Goal: Task Accomplishment & Management: Complete application form

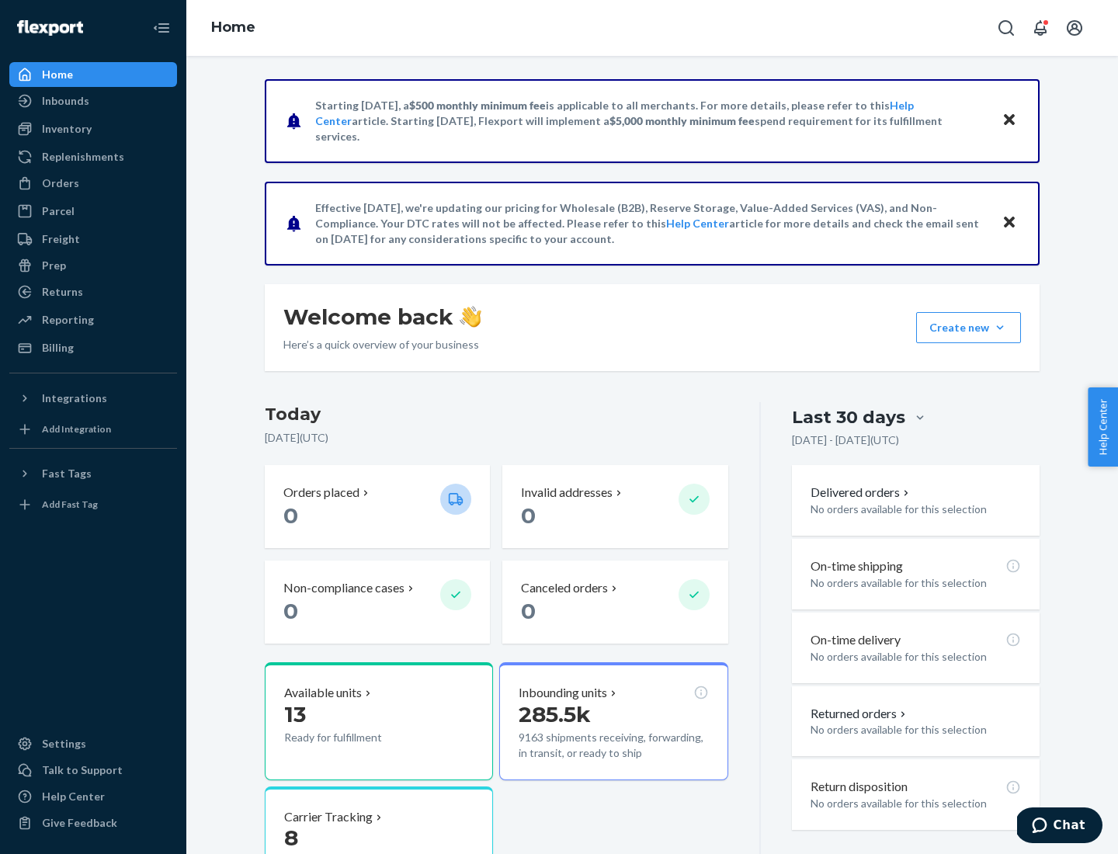
click at [1000, 328] on button "Create new Create new inbound Create new order Create new product" at bounding box center [969, 327] width 105 height 31
click at [93, 101] on div "Inbounds" at bounding box center [93, 101] width 165 height 22
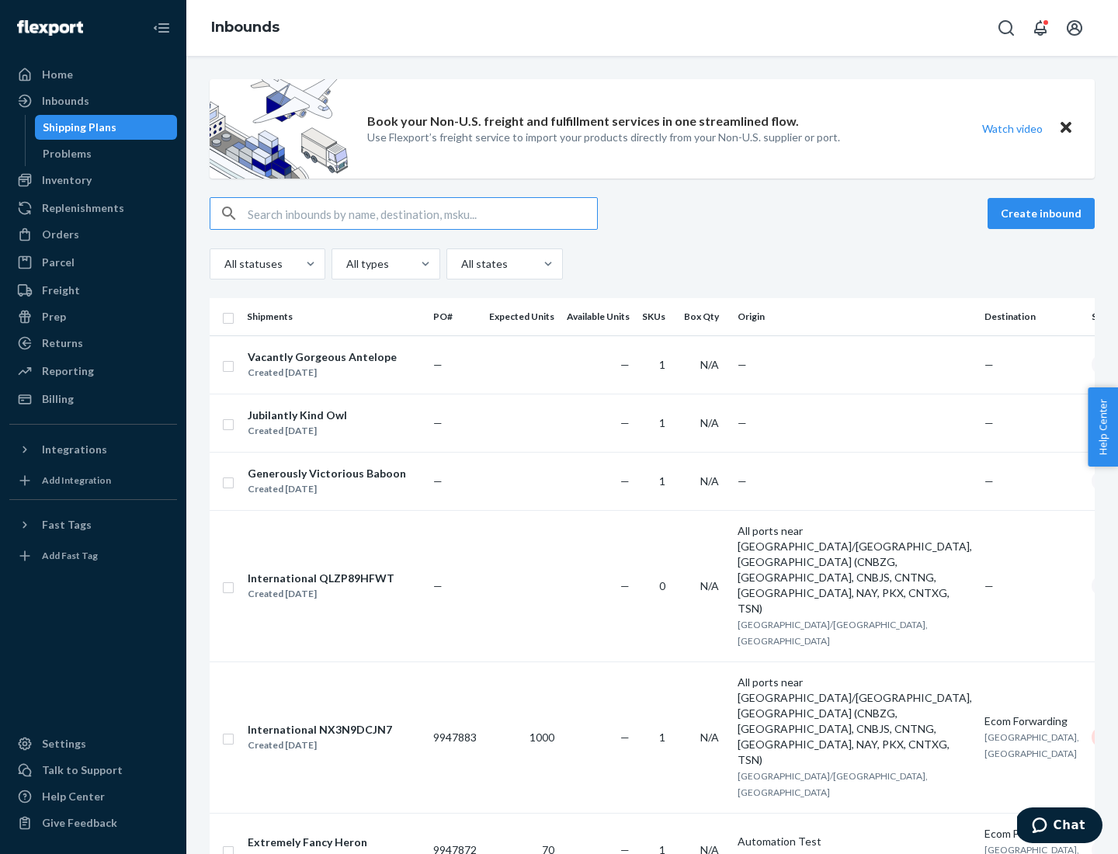
click at [1044, 214] on button "Create inbound" at bounding box center [1041, 213] width 107 height 31
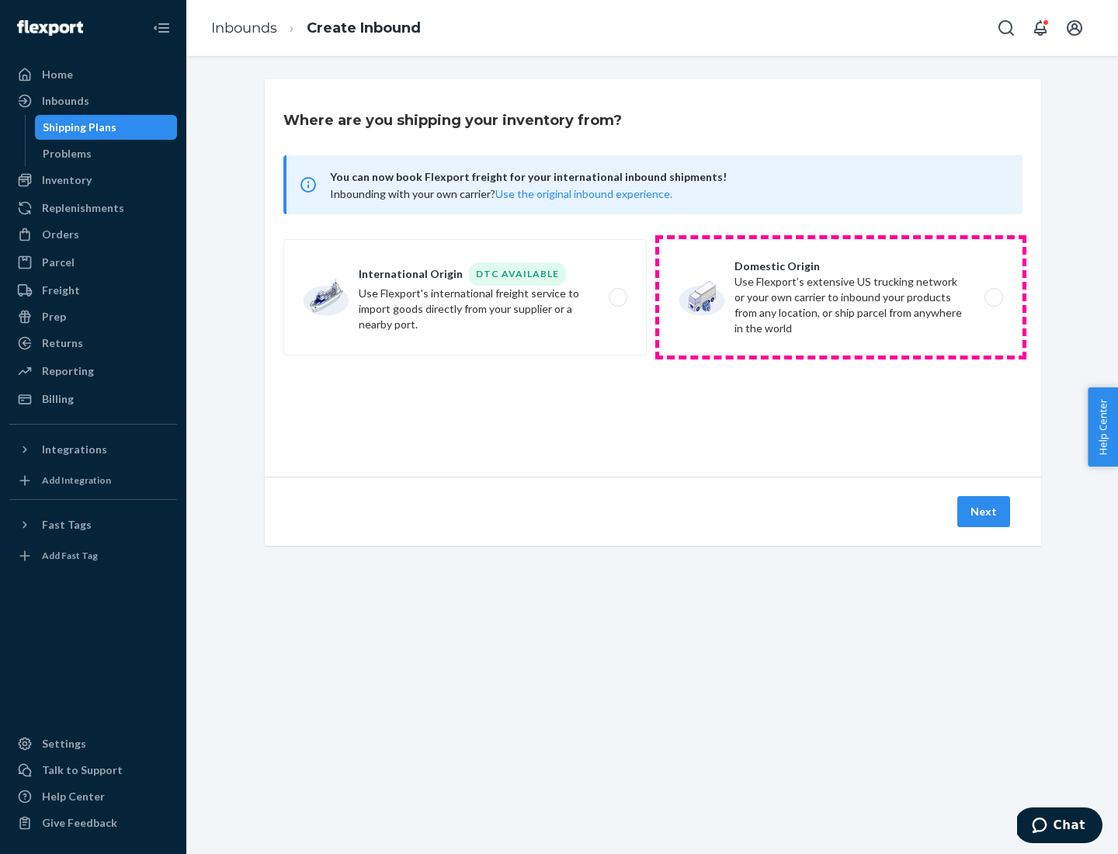
click at [841, 297] on label "Domestic Origin Use Flexport’s extensive US trucking network or your own carrie…" at bounding box center [840, 297] width 363 height 117
click at [993, 297] on input "Domestic Origin Use Flexport’s extensive US trucking network or your own carrie…" at bounding box center [998, 298] width 10 height 10
radio input "true"
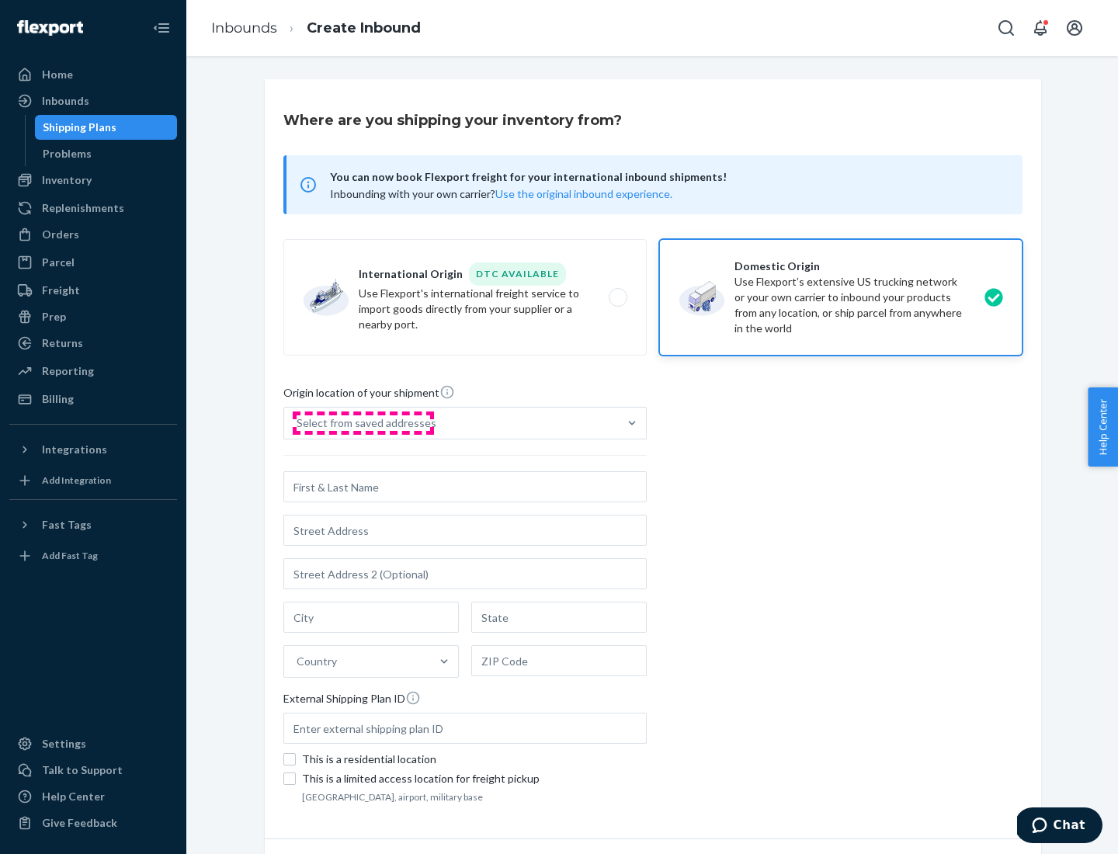
click at [363, 423] on div "Select from saved addresses" at bounding box center [367, 424] width 140 height 16
click at [298, 423] on input "Select from saved addresses" at bounding box center [298, 424] width 2 height 16
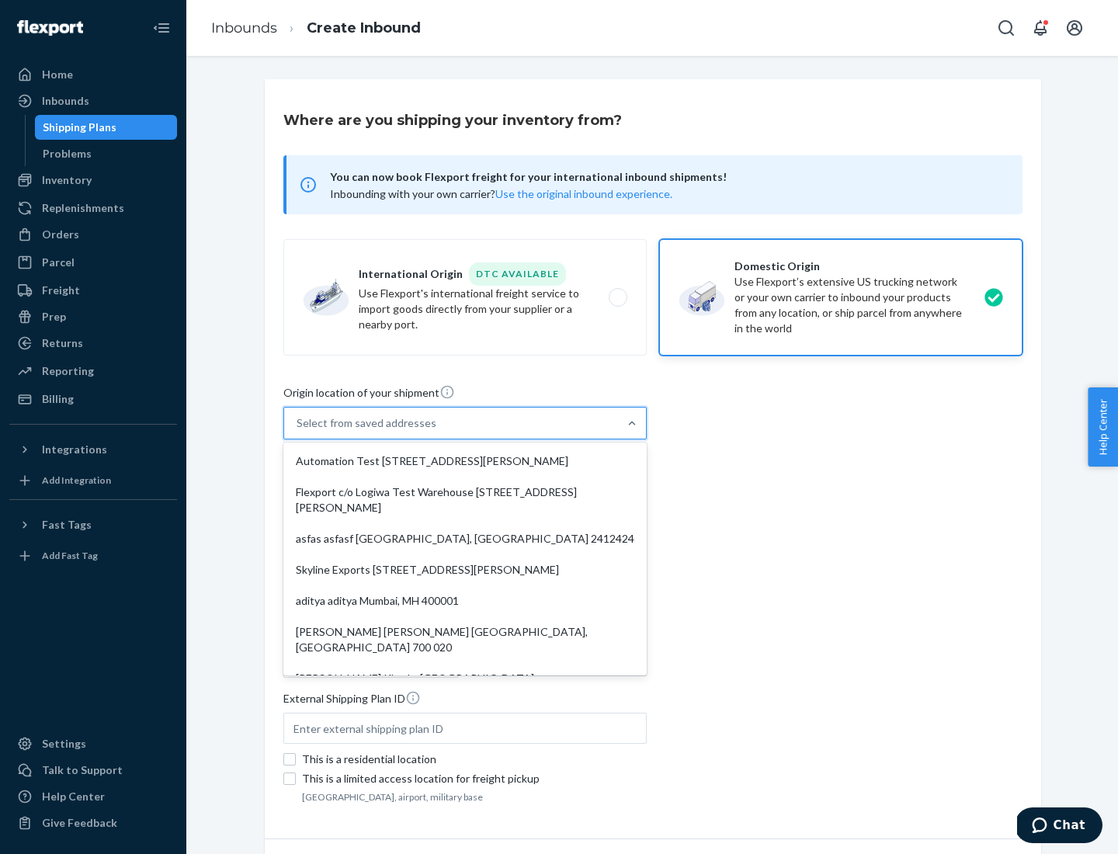
scroll to position [6, 0]
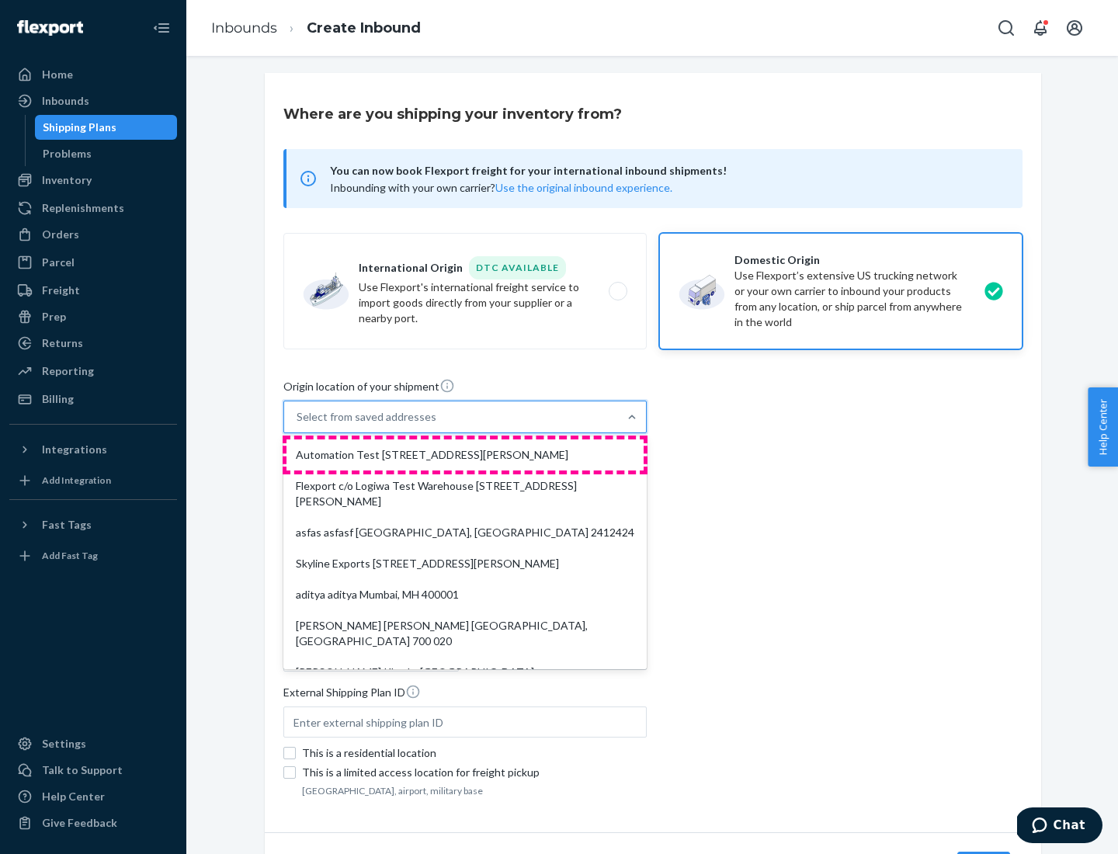
click at [465, 455] on div "Automation Test [STREET_ADDRESS][PERSON_NAME]" at bounding box center [465, 455] width 357 height 31
click at [298, 425] on input "option Automation Test [STREET_ADDRESS][PERSON_NAME]. 9 results available. Use …" at bounding box center [298, 417] width 2 height 16
type input "Automation Test"
type input "9th Floor"
type input "[GEOGRAPHIC_DATA]"
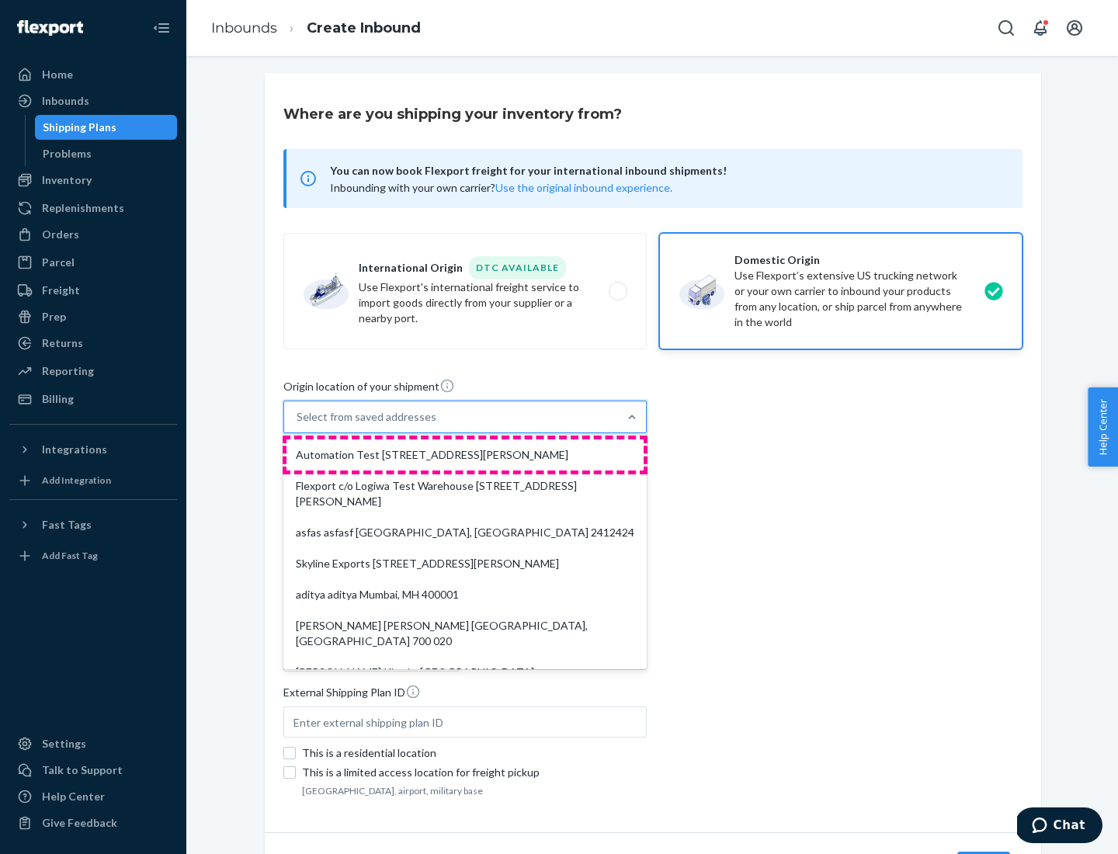
type input "CA"
type input "94104"
type input "[STREET_ADDRESS][PERSON_NAME]"
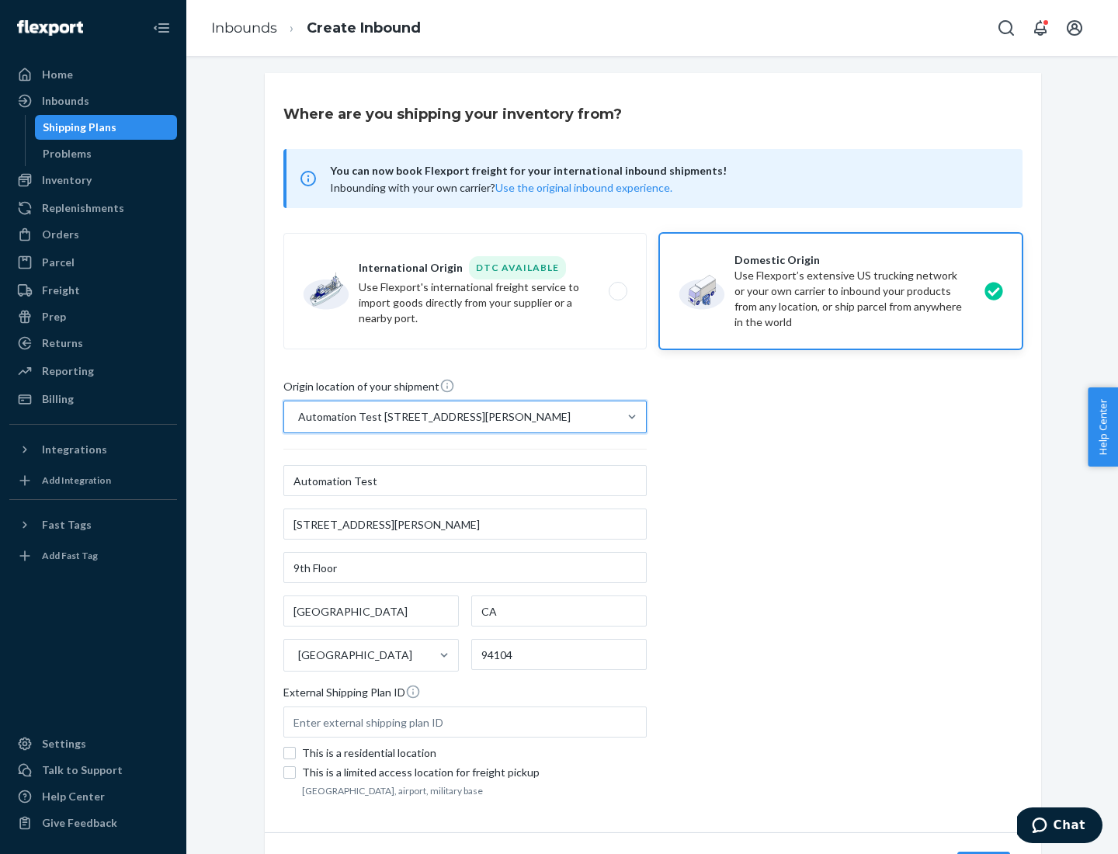
scroll to position [91, 0]
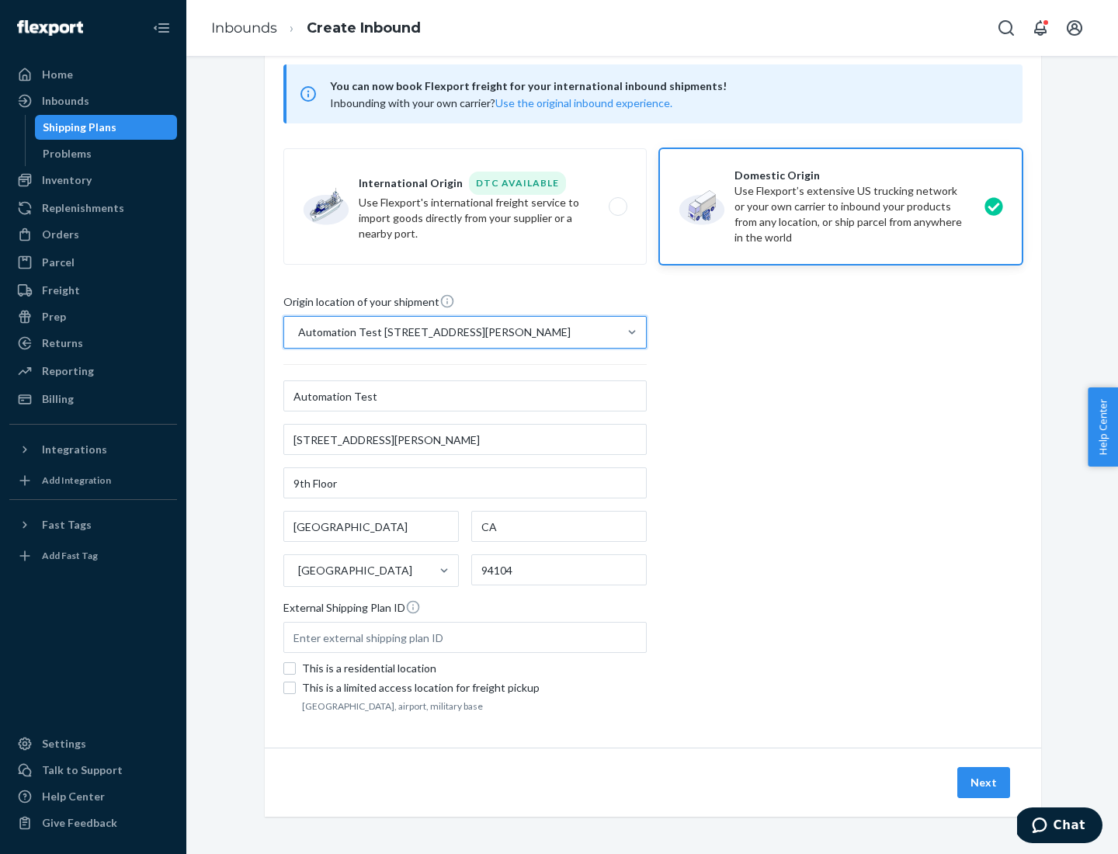
click at [985, 783] on button "Next" at bounding box center [984, 782] width 53 height 31
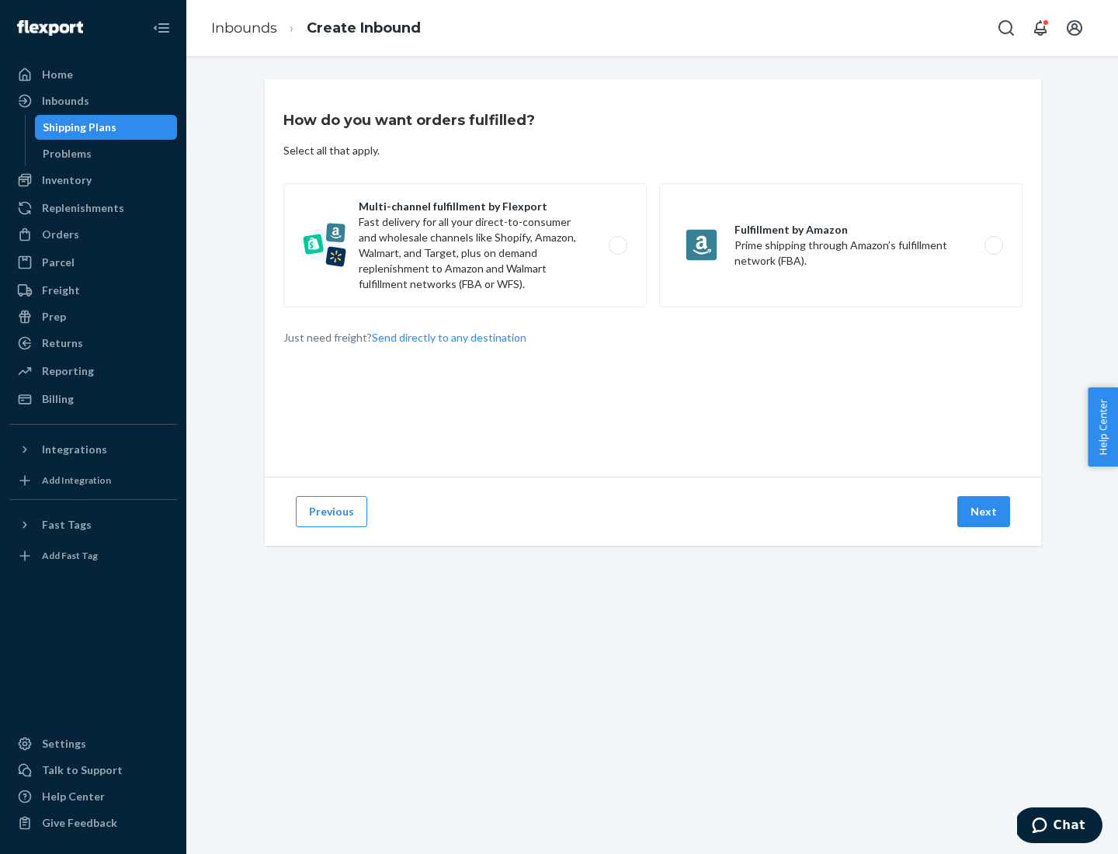
click at [465, 245] on label "Multi-channel fulfillment by Flexport Fast delivery for all your direct-to-cons…" at bounding box center [464, 245] width 363 height 124
click at [617, 245] on input "Multi-channel fulfillment by Flexport Fast delivery for all your direct-to-cons…" at bounding box center [622, 246] width 10 height 10
radio input "true"
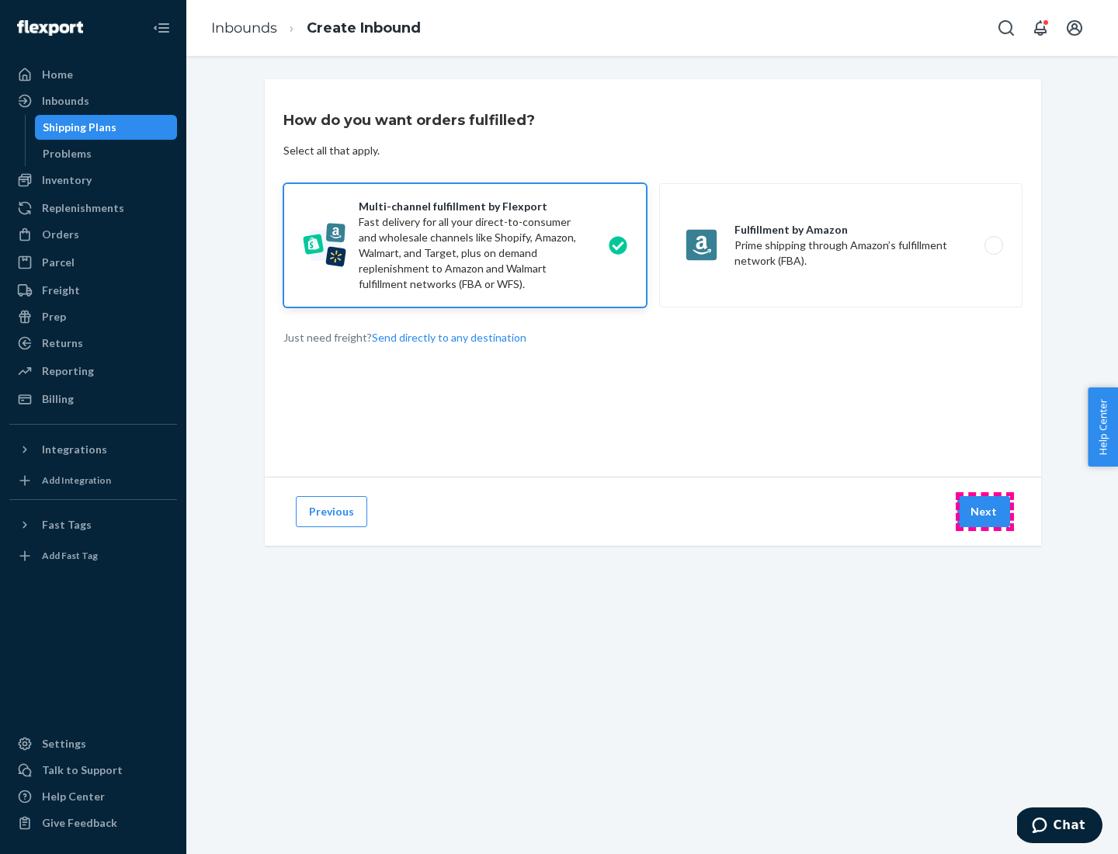
click at [985, 512] on button "Next" at bounding box center [984, 511] width 53 height 31
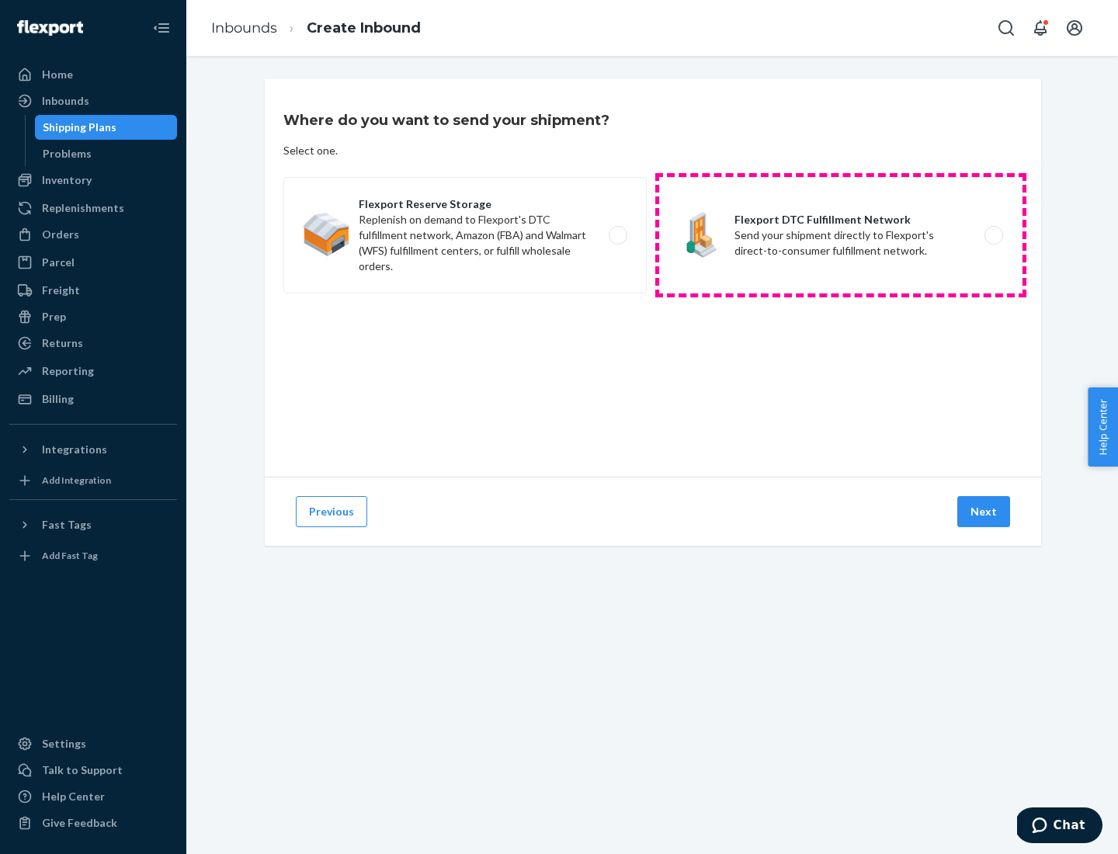
click at [841, 235] on label "Flexport DTC Fulfillment Network Send your shipment directly to Flexport's dire…" at bounding box center [840, 235] width 363 height 117
click at [993, 235] on input "Flexport DTC Fulfillment Network Send your shipment directly to Flexport's dire…" at bounding box center [998, 236] width 10 height 10
radio input "true"
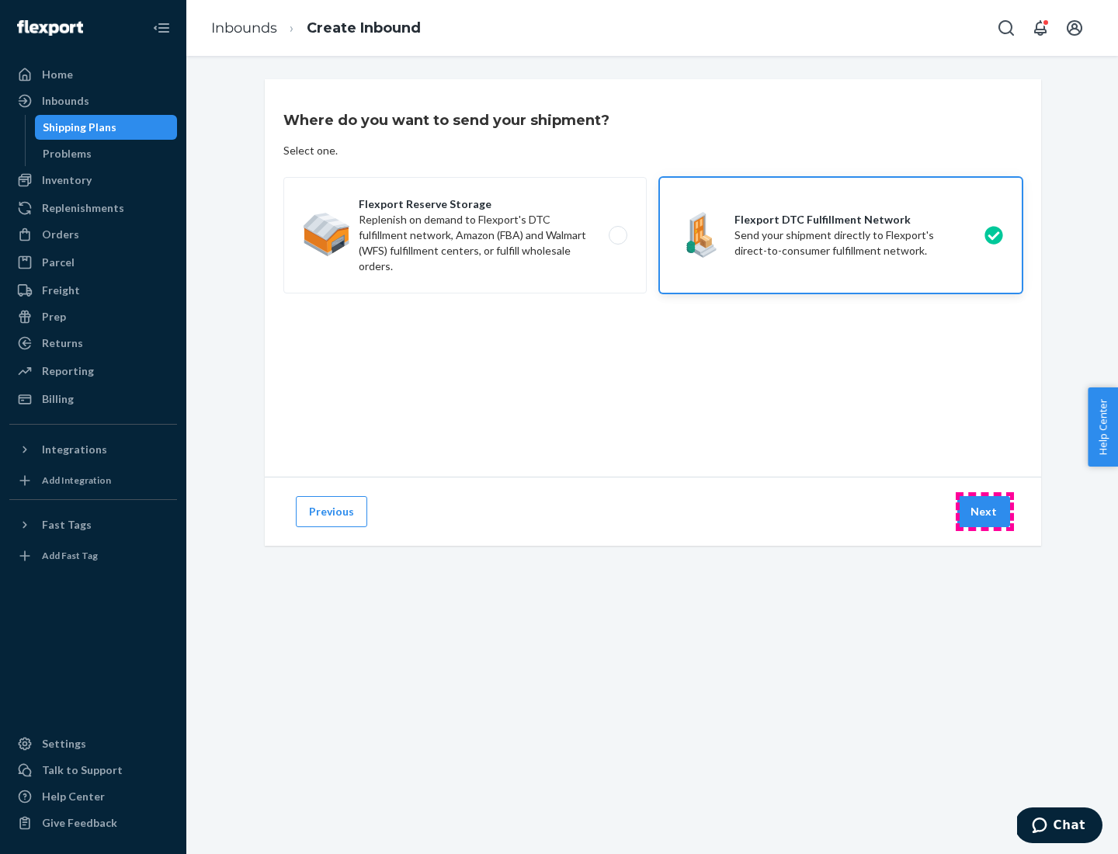
click at [985, 512] on button "Next" at bounding box center [984, 511] width 53 height 31
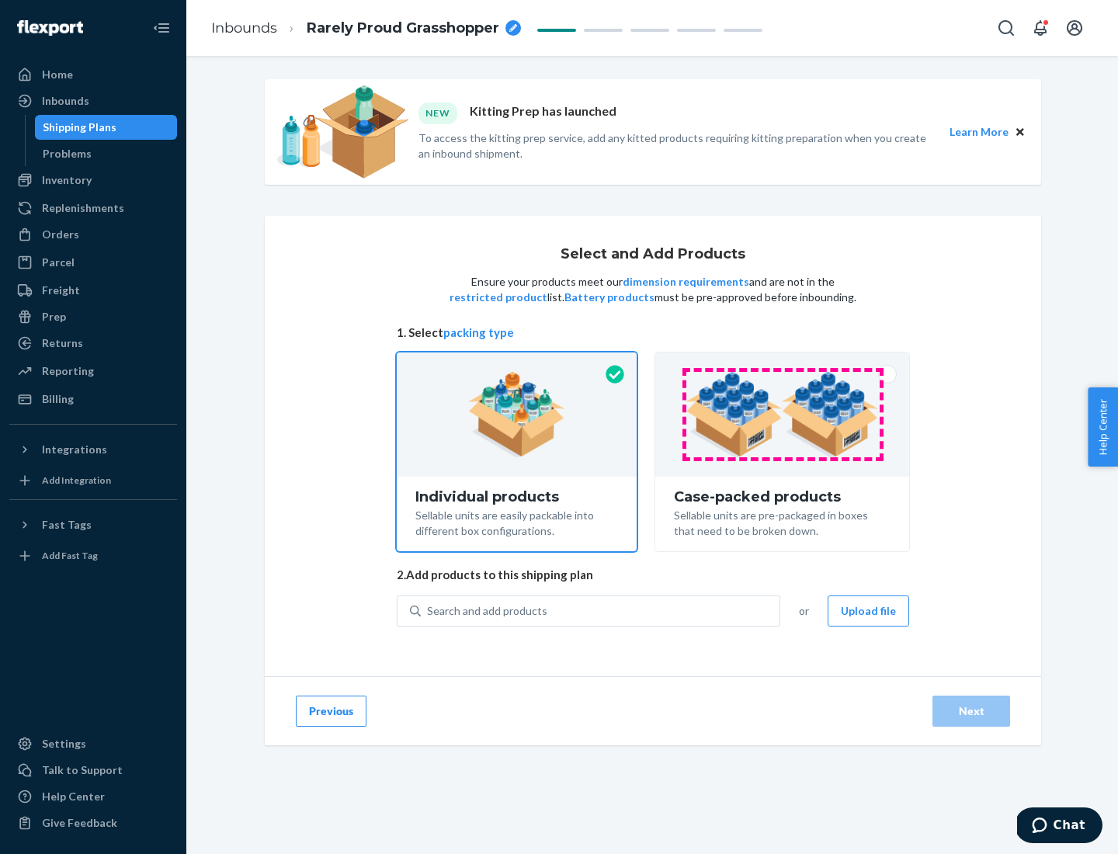
click at [783, 415] on img at bounding box center [782, 414] width 193 height 85
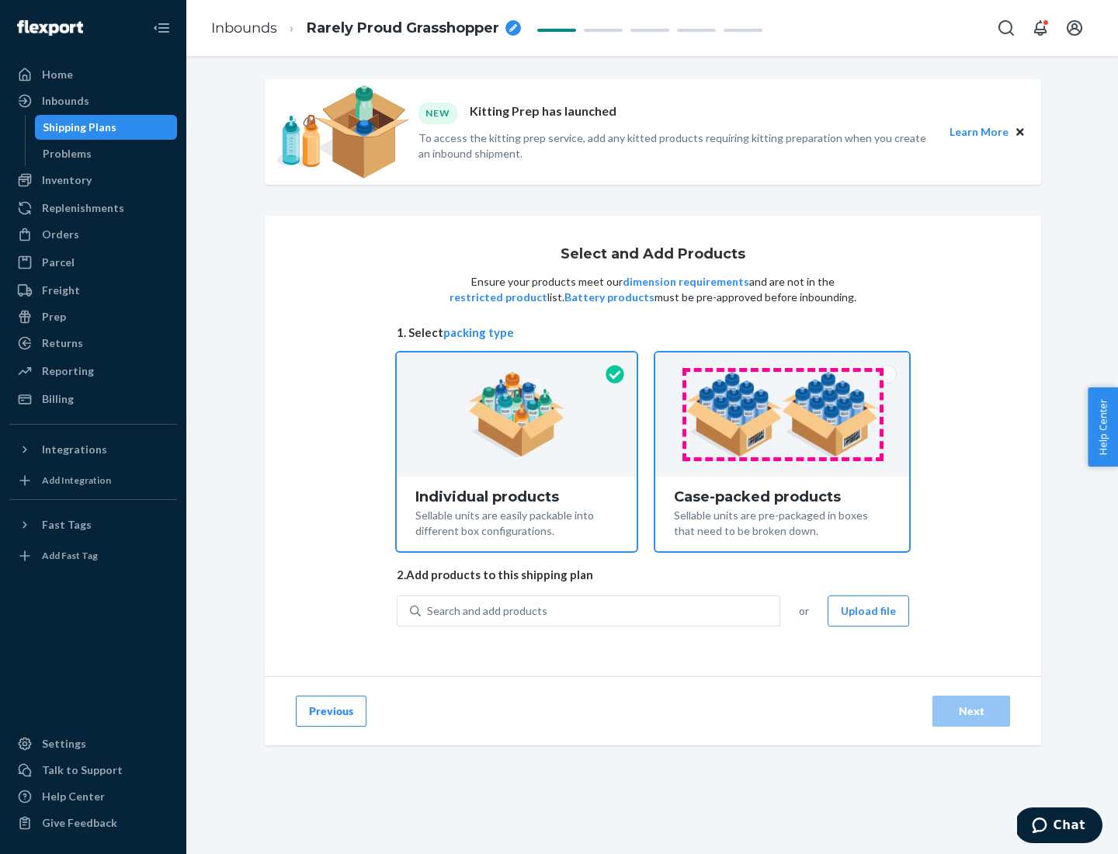
click at [783, 363] on input "Case-packed products Sellable units are pre-packaged in boxes that need to be b…" at bounding box center [782, 358] width 10 height 10
radio input "true"
radio input "false"
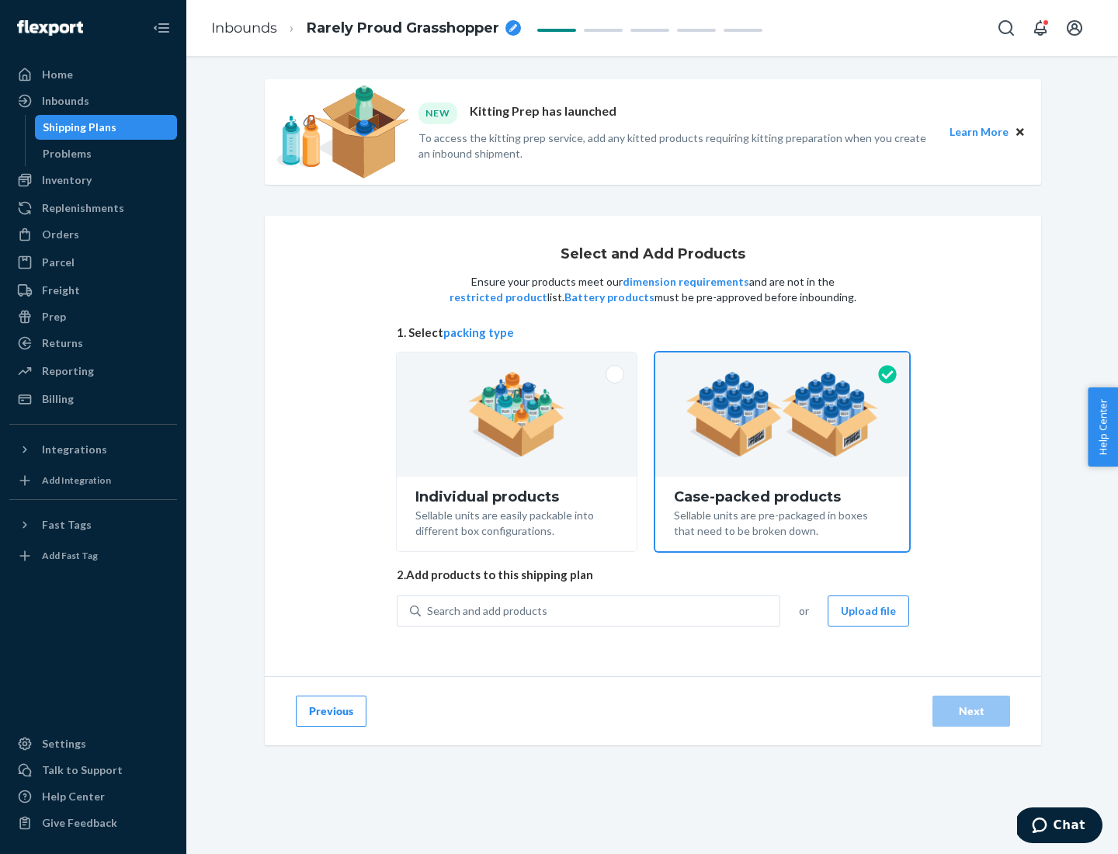
click at [601, 610] on div "Search and add products" at bounding box center [600, 611] width 359 height 28
click at [429, 610] on input "Search and add products" at bounding box center [428, 611] width 2 height 16
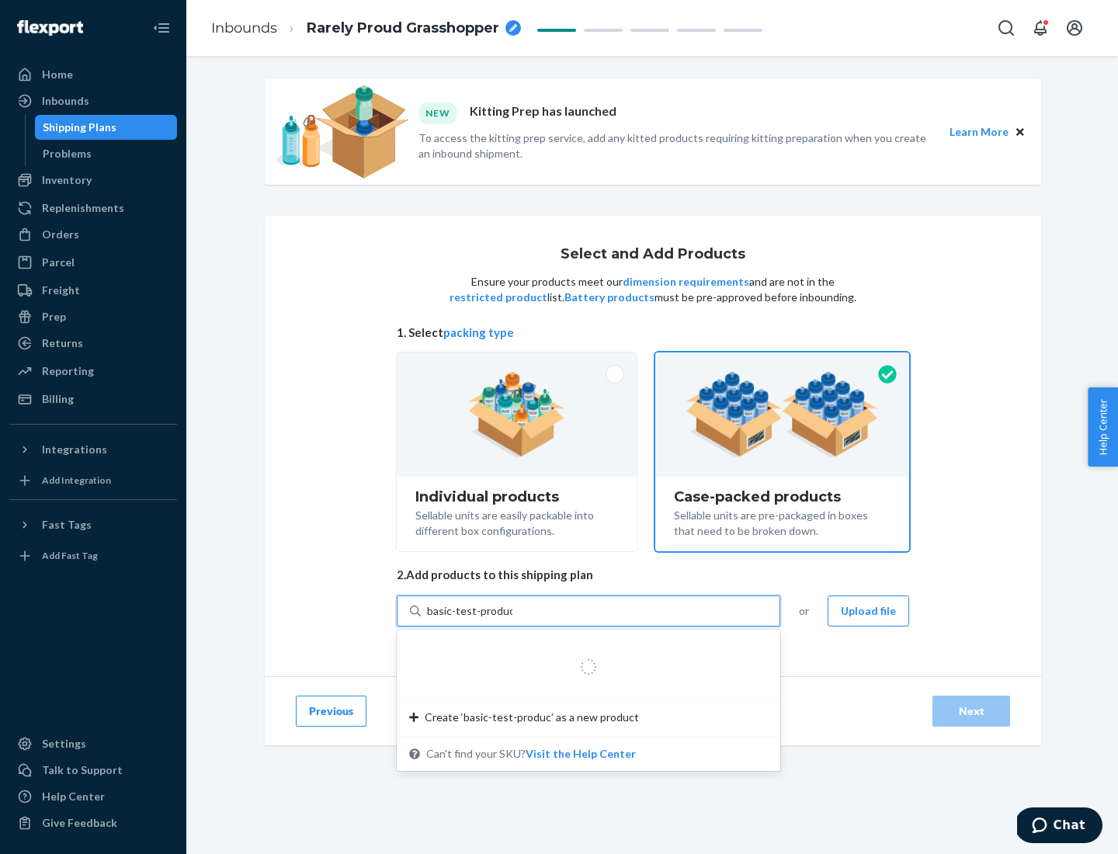
type input "basic-test-product-1"
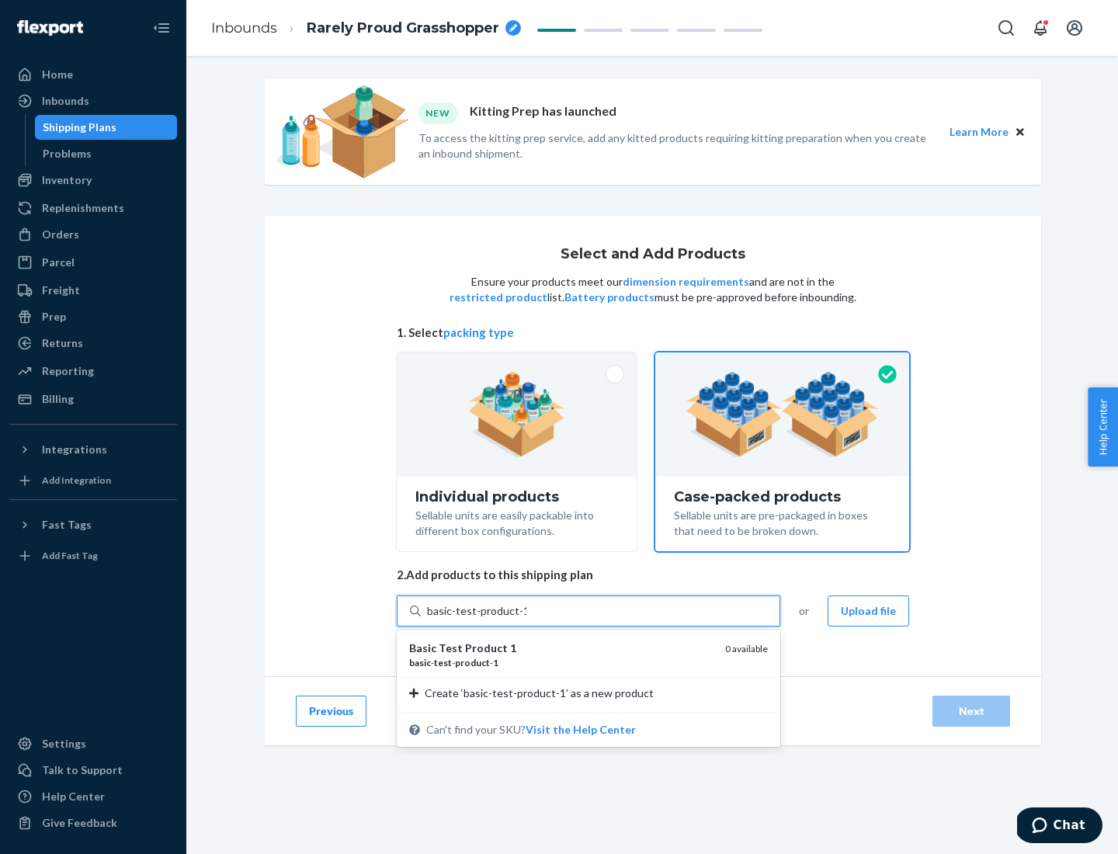
click at [562, 663] on div "basic - test - product - 1" at bounding box center [561, 662] width 304 height 13
click at [527, 619] on input "basic-test-product-1" at bounding box center [476, 611] width 99 height 16
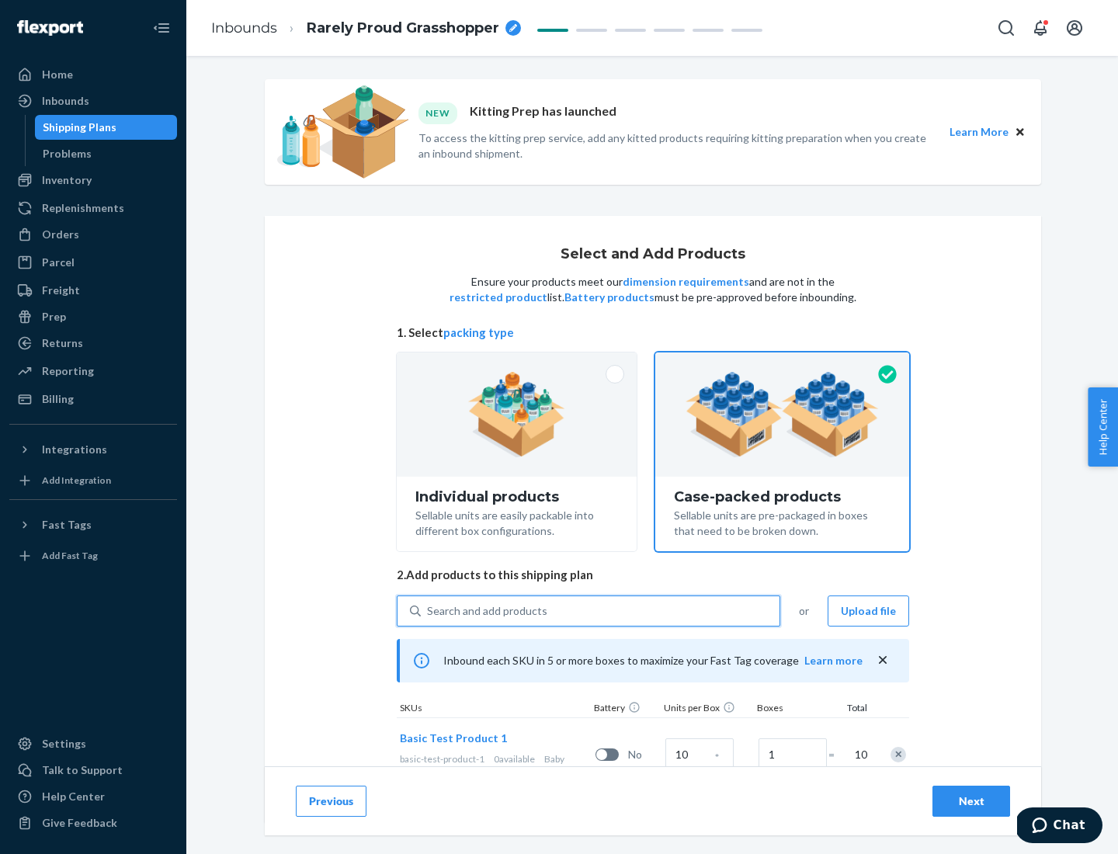
scroll to position [56, 0]
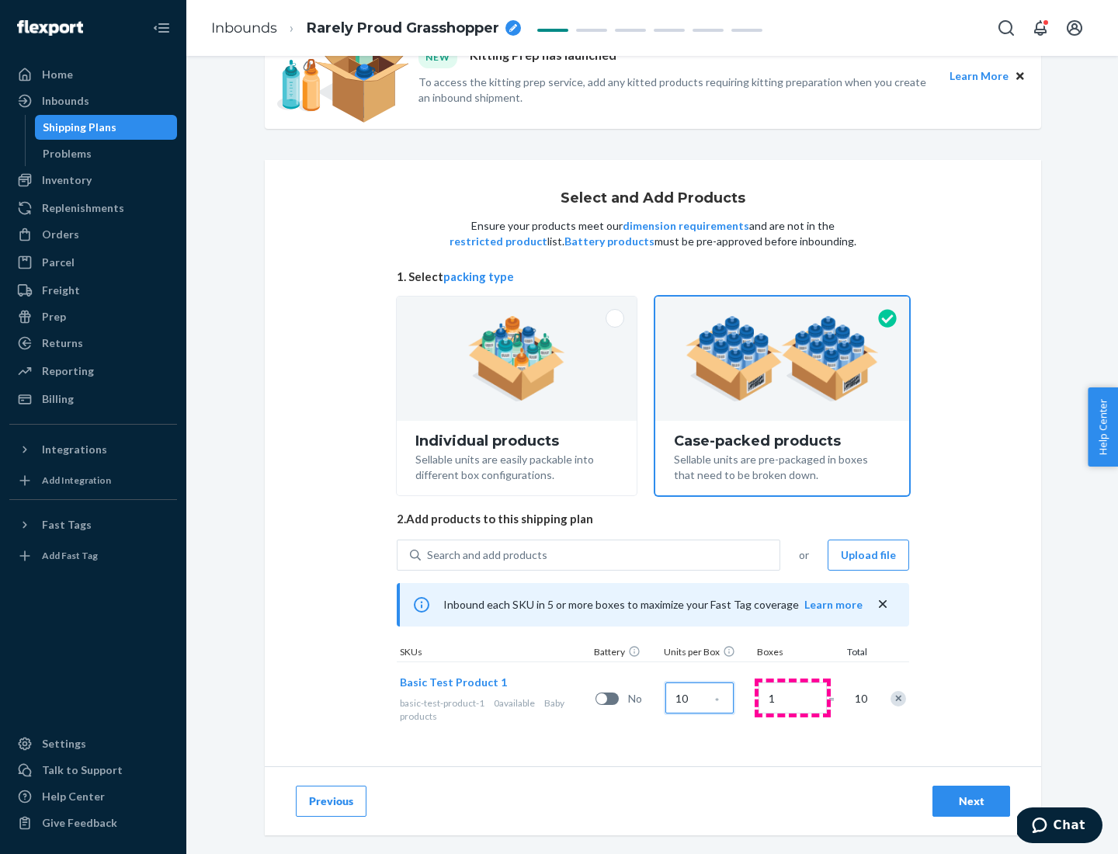
type input "10"
type input "7"
click at [972, 802] on div "Next" at bounding box center [971, 802] width 51 height 16
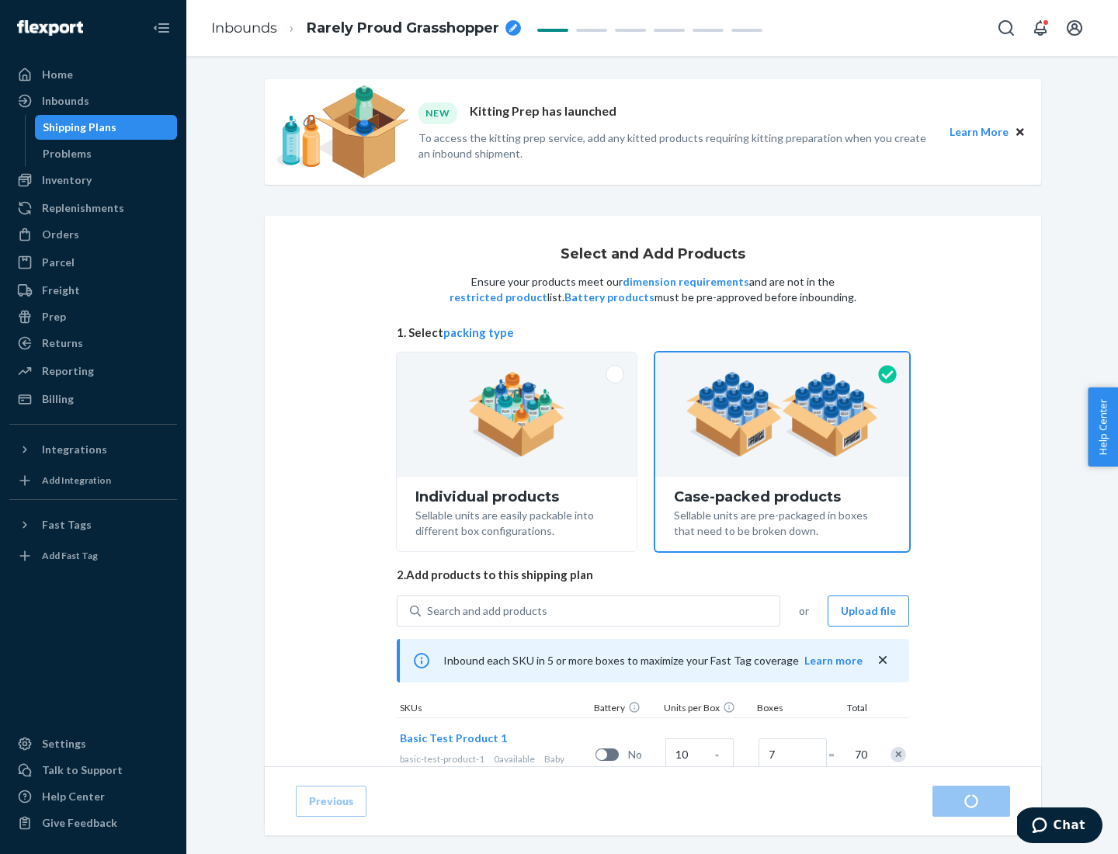
radio input "true"
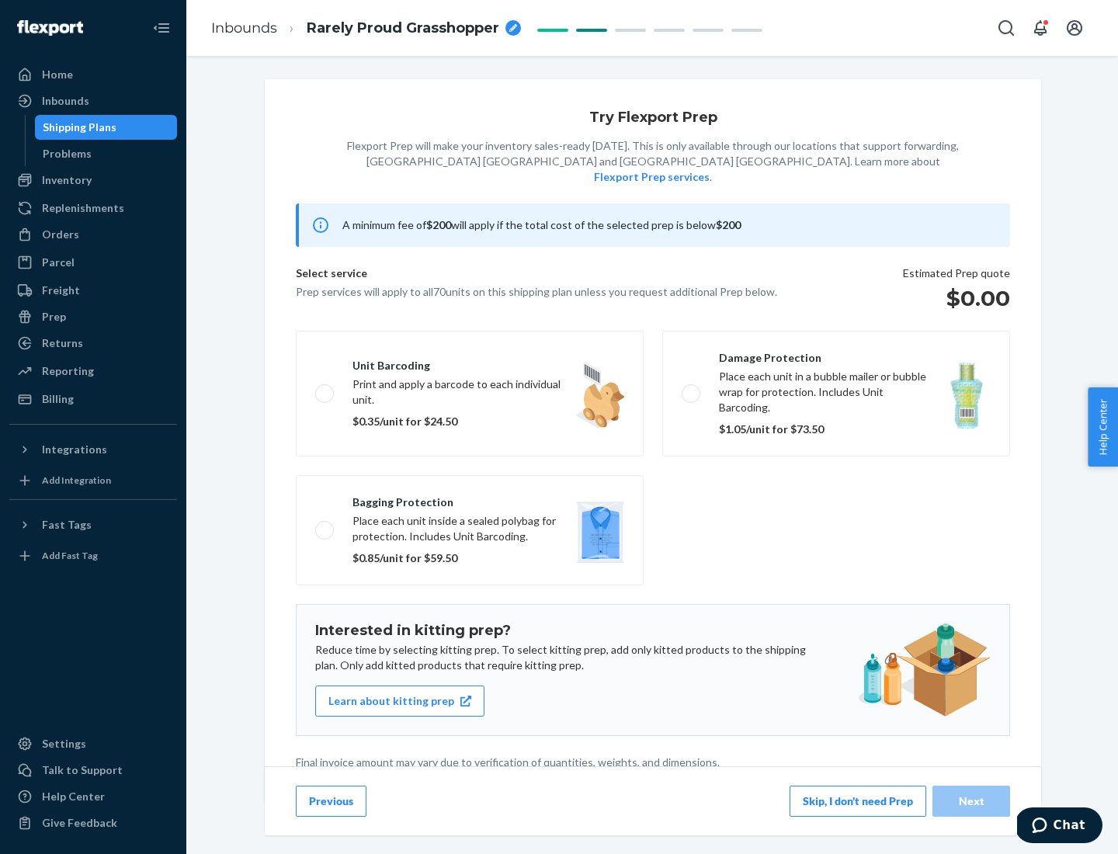
scroll to position [4, 0]
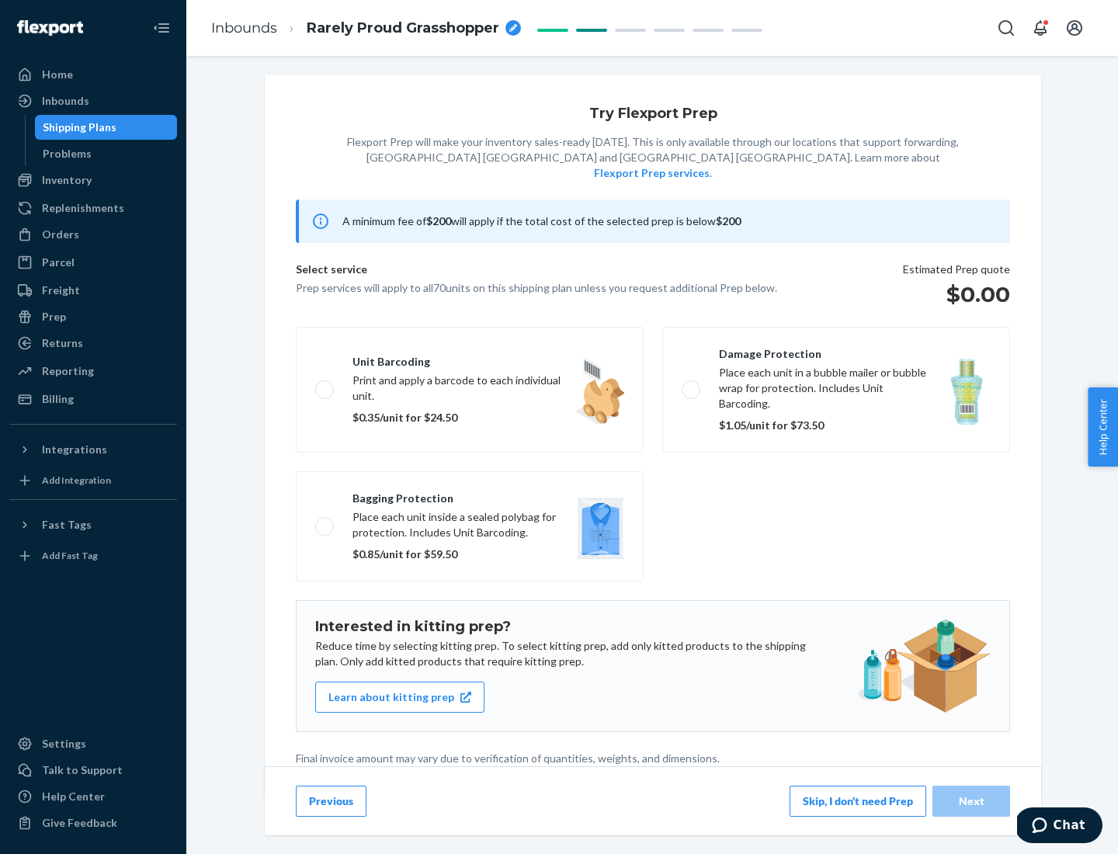
click at [470, 495] on label "Bagging protection Place each unit inside a sealed polybag for protection. Incl…" at bounding box center [470, 526] width 348 height 110
click at [325, 521] on input "Bagging protection Place each unit inside a sealed polybag for protection. Incl…" at bounding box center [320, 526] width 10 height 10
checkbox input "true"
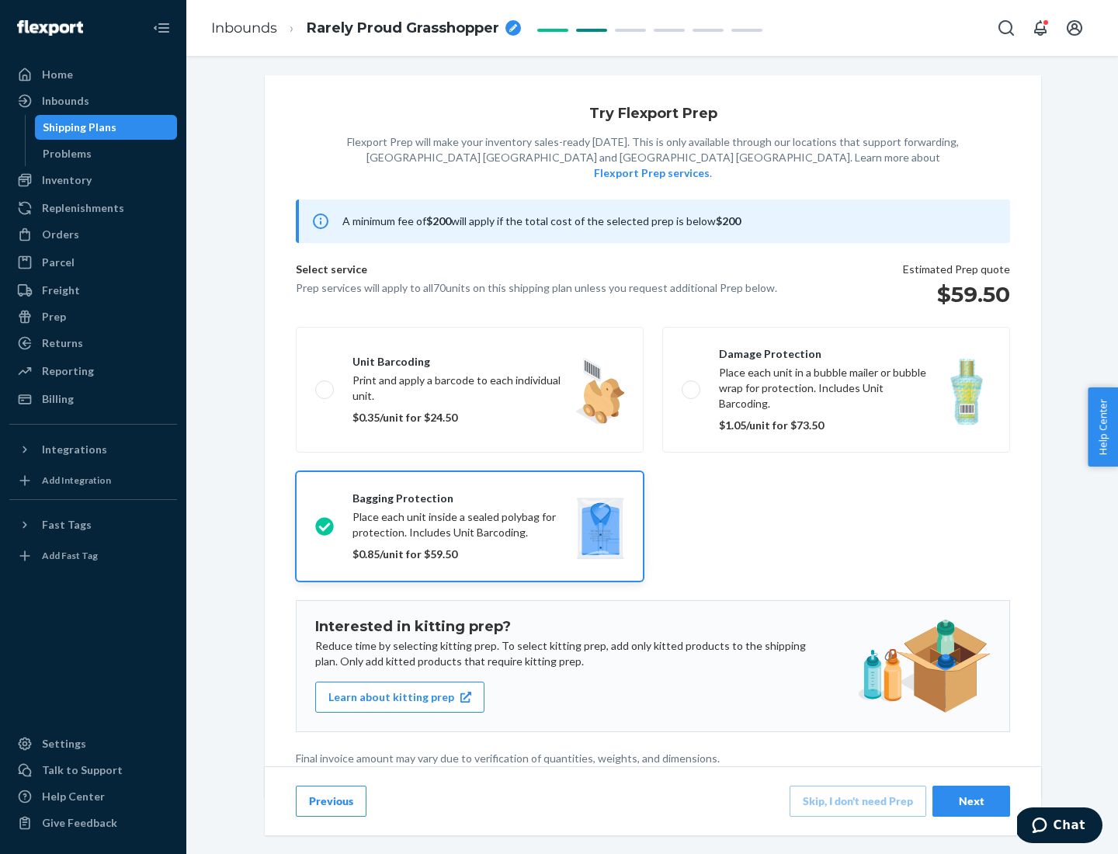
click at [972, 801] on div "Next" at bounding box center [971, 802] width 51 height 16
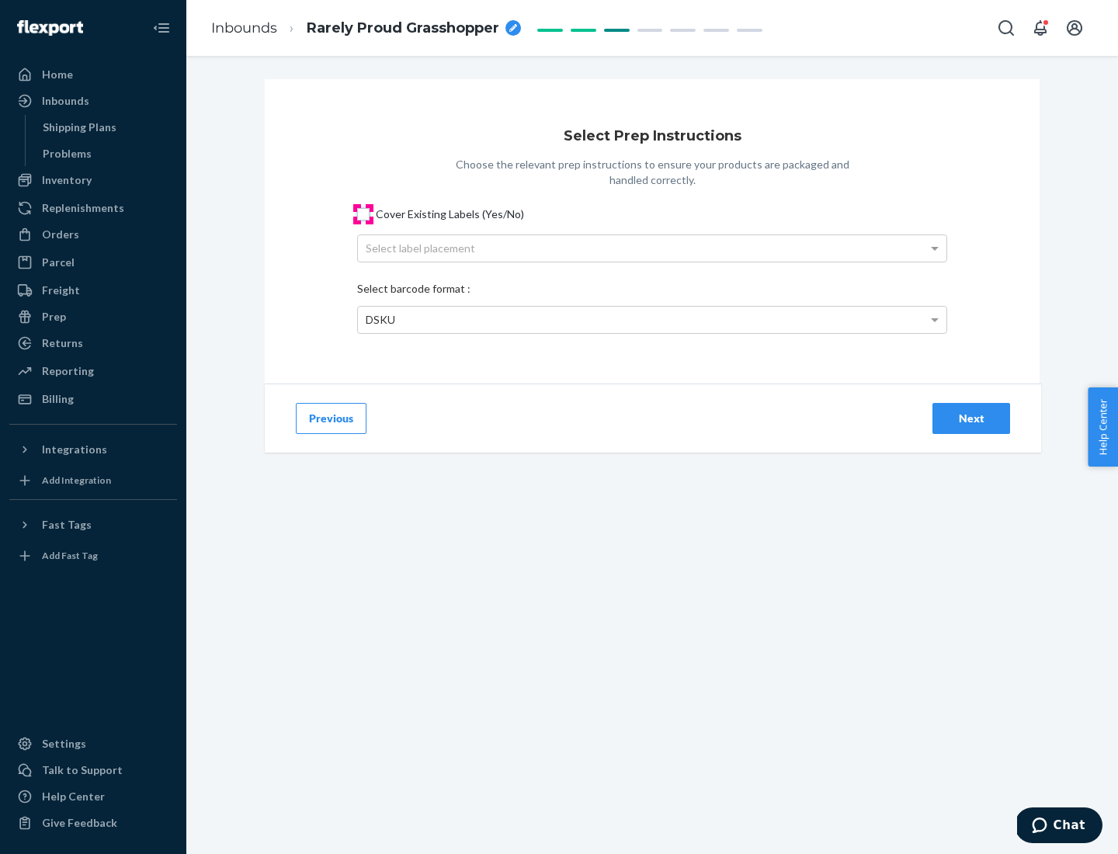
click at [363, 214] on input "Cover Existing Labels (Yes/No)" at bounding box center [363, 214] width 12 height 12
checkbox input "true"
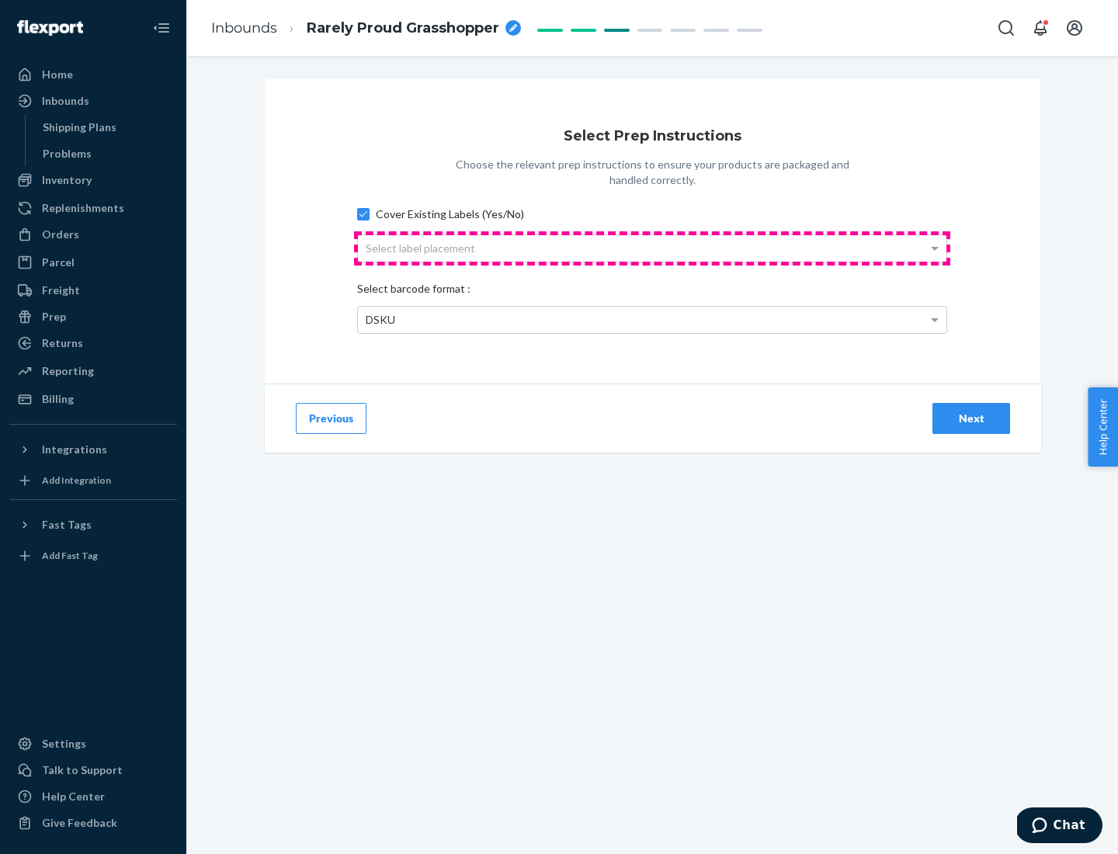
click at [652, 248] on div "Select label placement" at bounding box center [652, 248] width 589 height 26
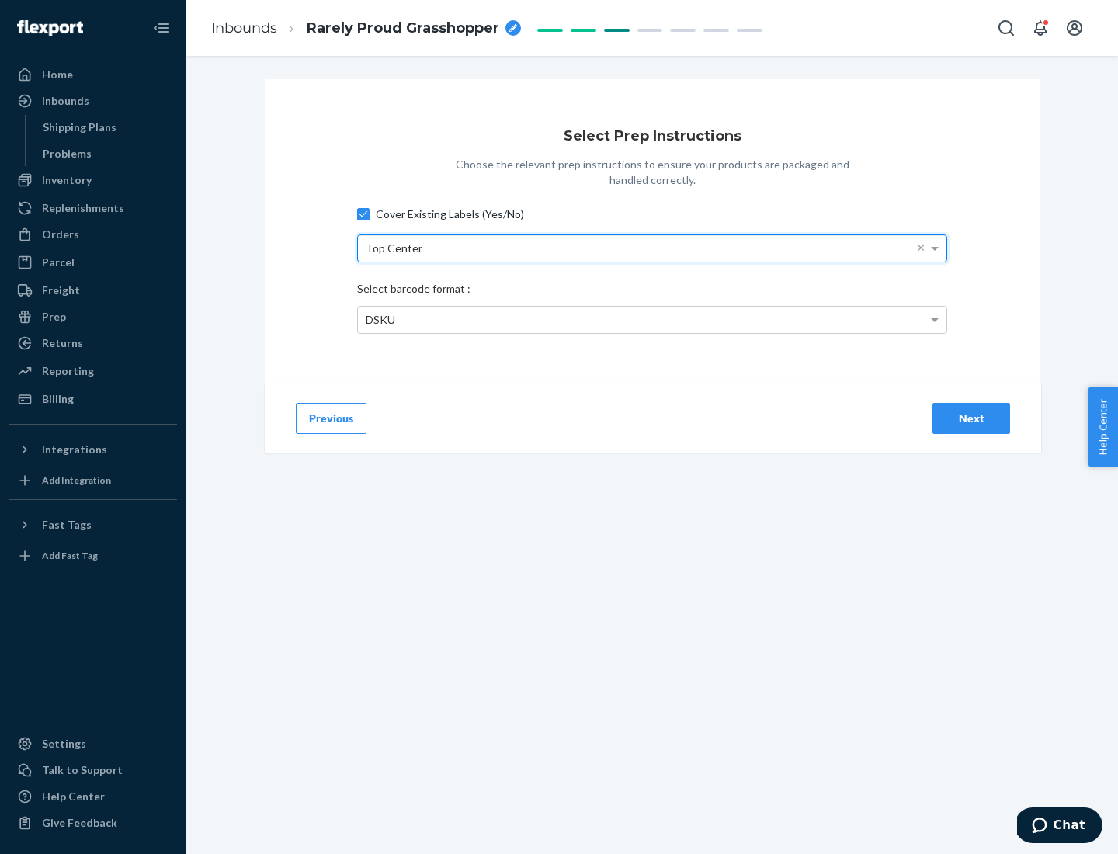
click at [652, 319] on div "DSKU" at bounding box center [652, 320] width 589 height 26
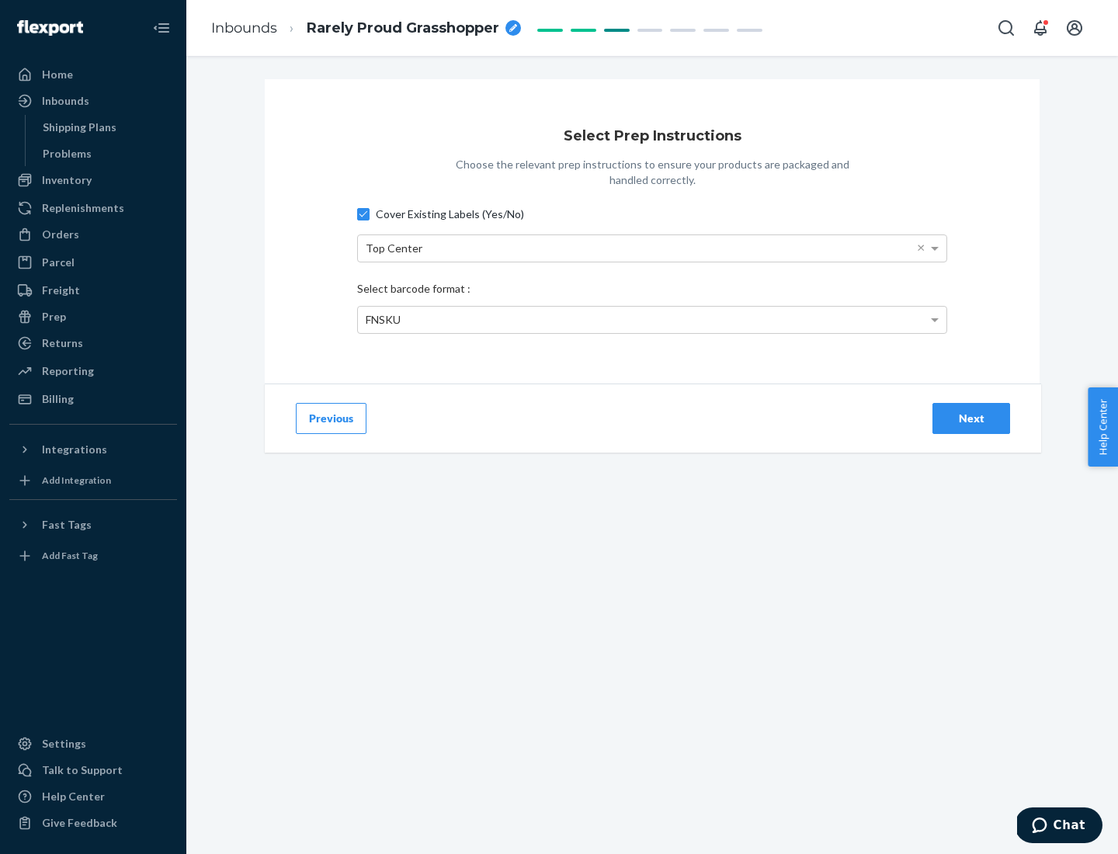
click at [972, 418] on div "Next" at bounding box center [971, 419] width 51 height 16
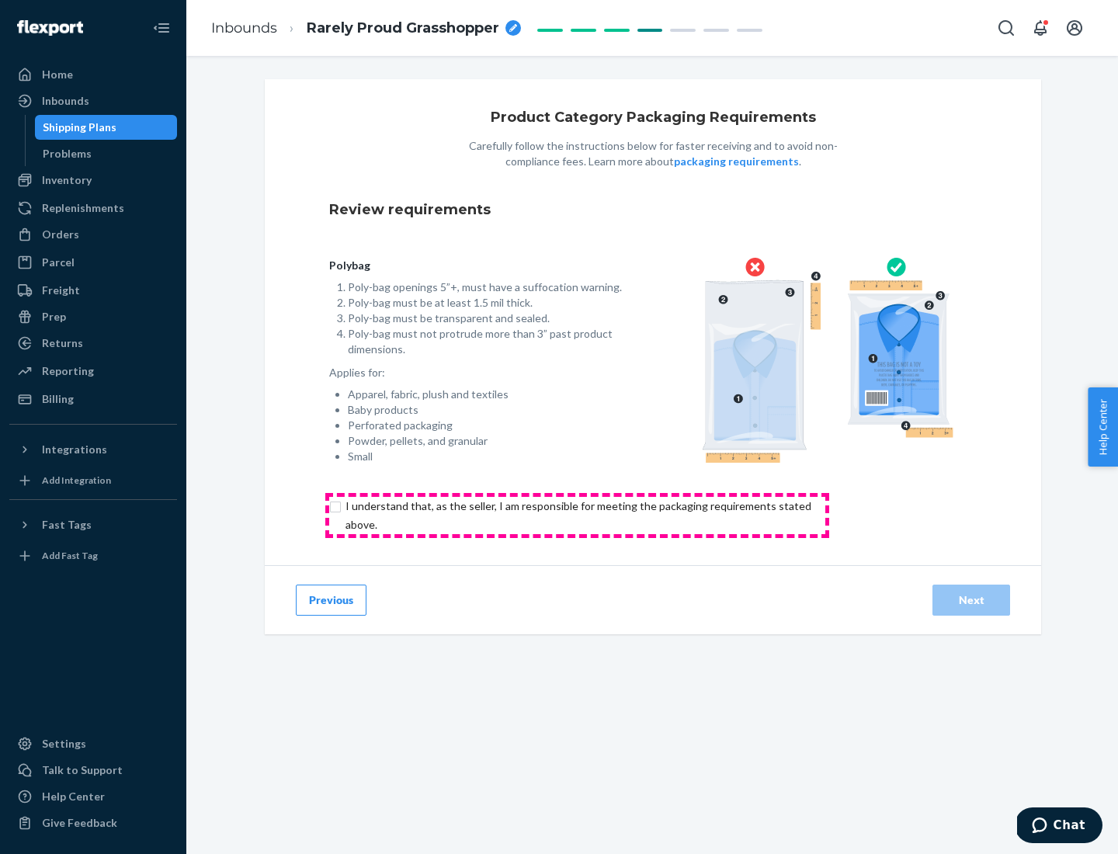
click at [577, 515] on input "checkbox" at bounding box center [587, 515] width 517 height 37
checkbox input "true"
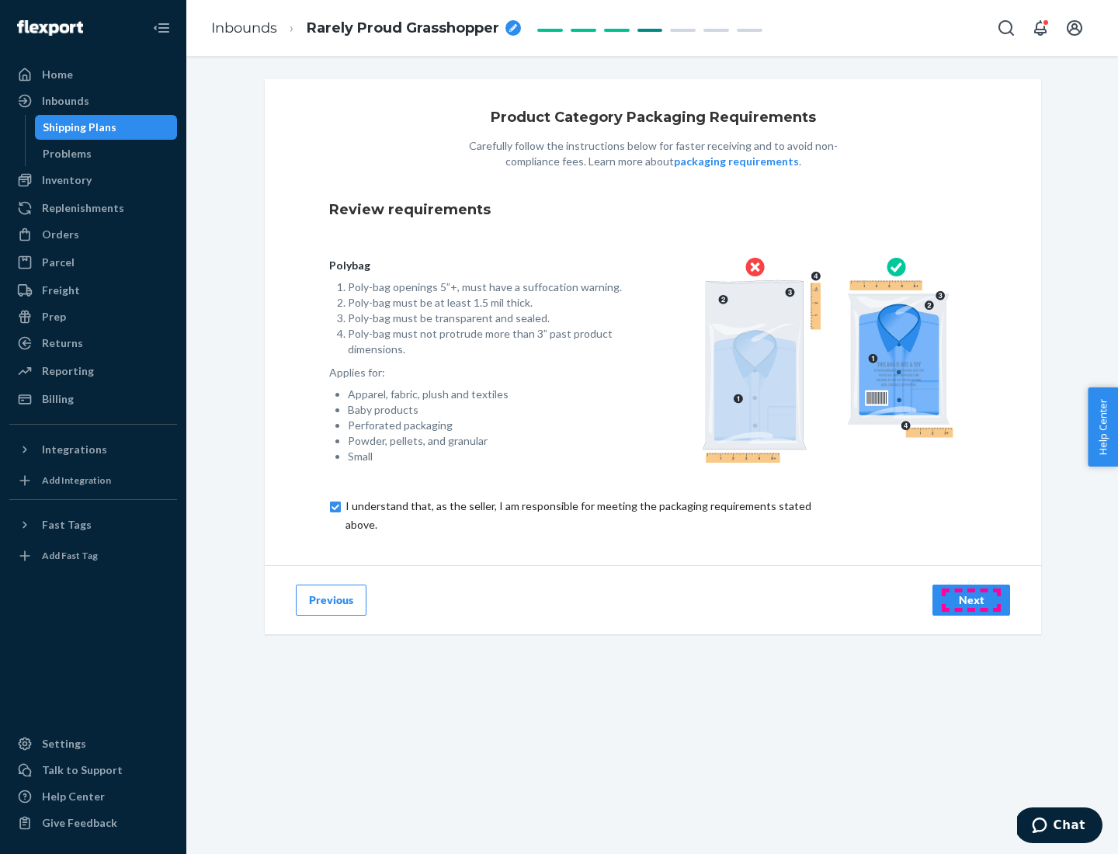
click at [972, 600] on div "Next" at bounding box center [971, 601] width 51 height 16
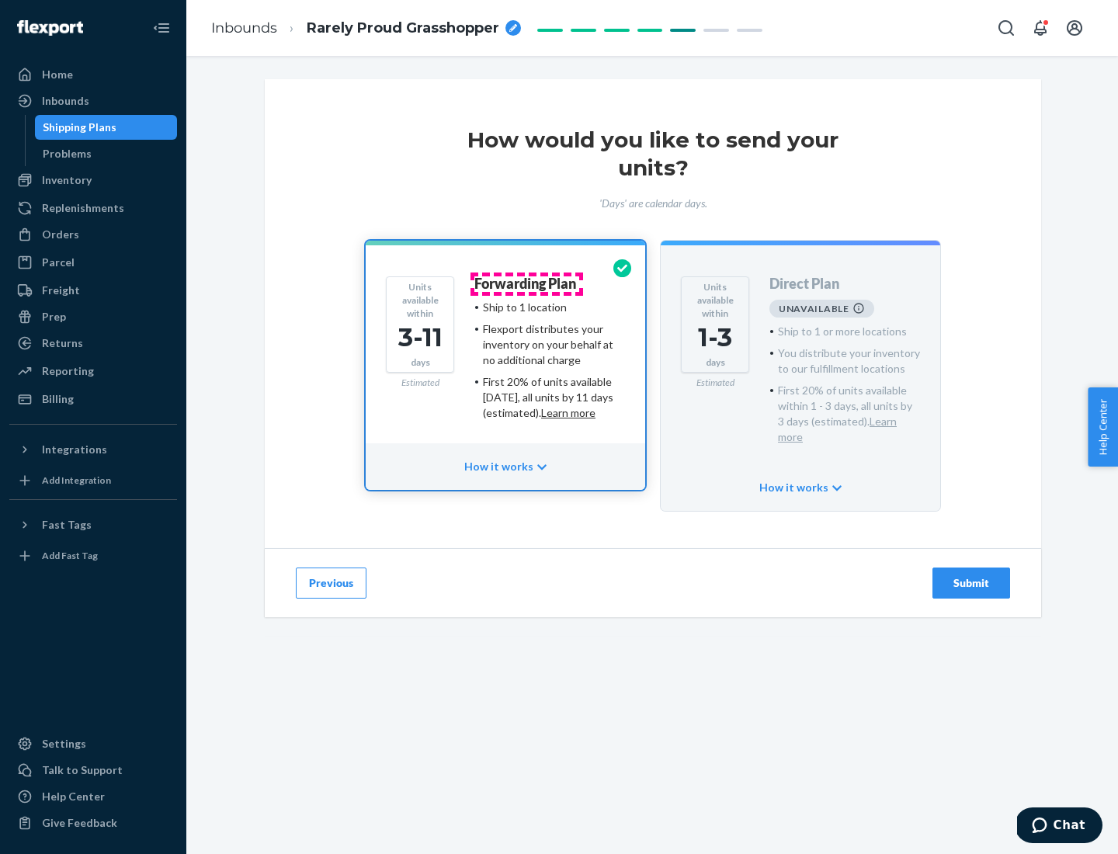
click at [527, 283] on h4 "Forwarding Plan" at bounding box center [526, 285] width 102 height 16
click at [972, 576] on div "Submit" at bounding box center [971, 584] width 51 height 16
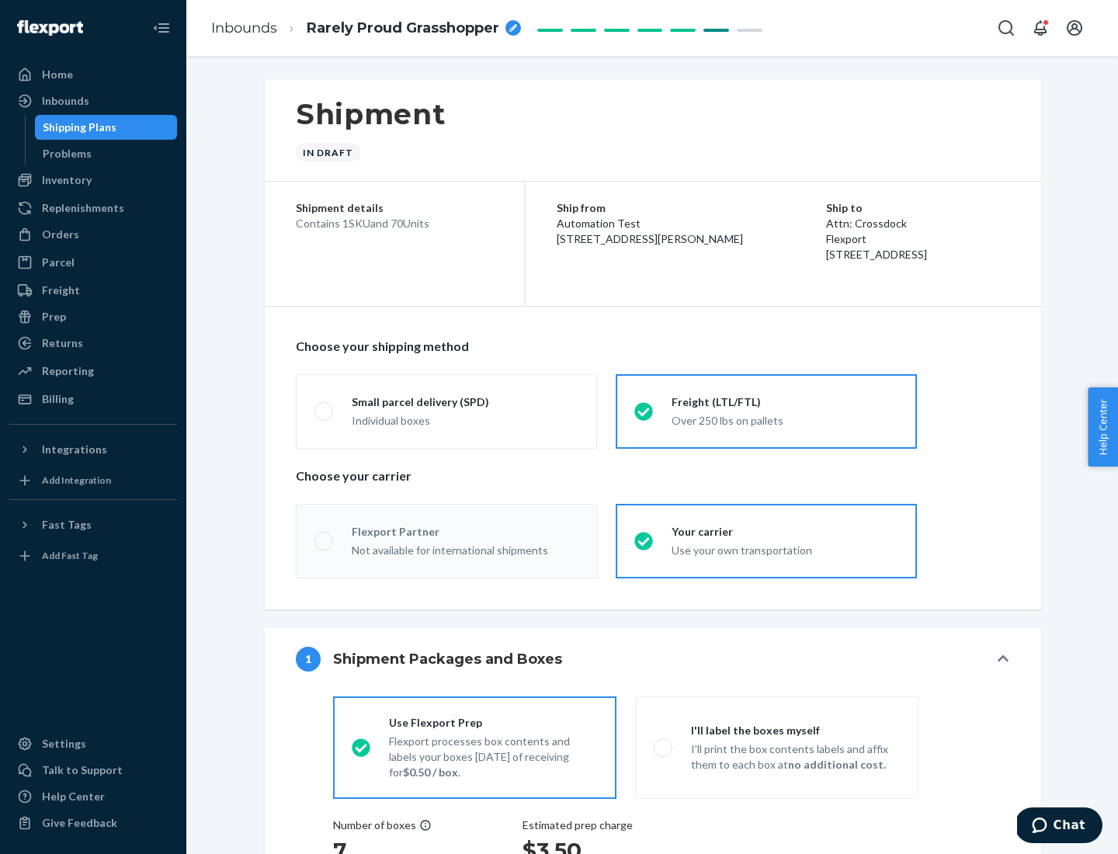
radio input "true"
radio input "false"
radio input "true"
radio input "false"
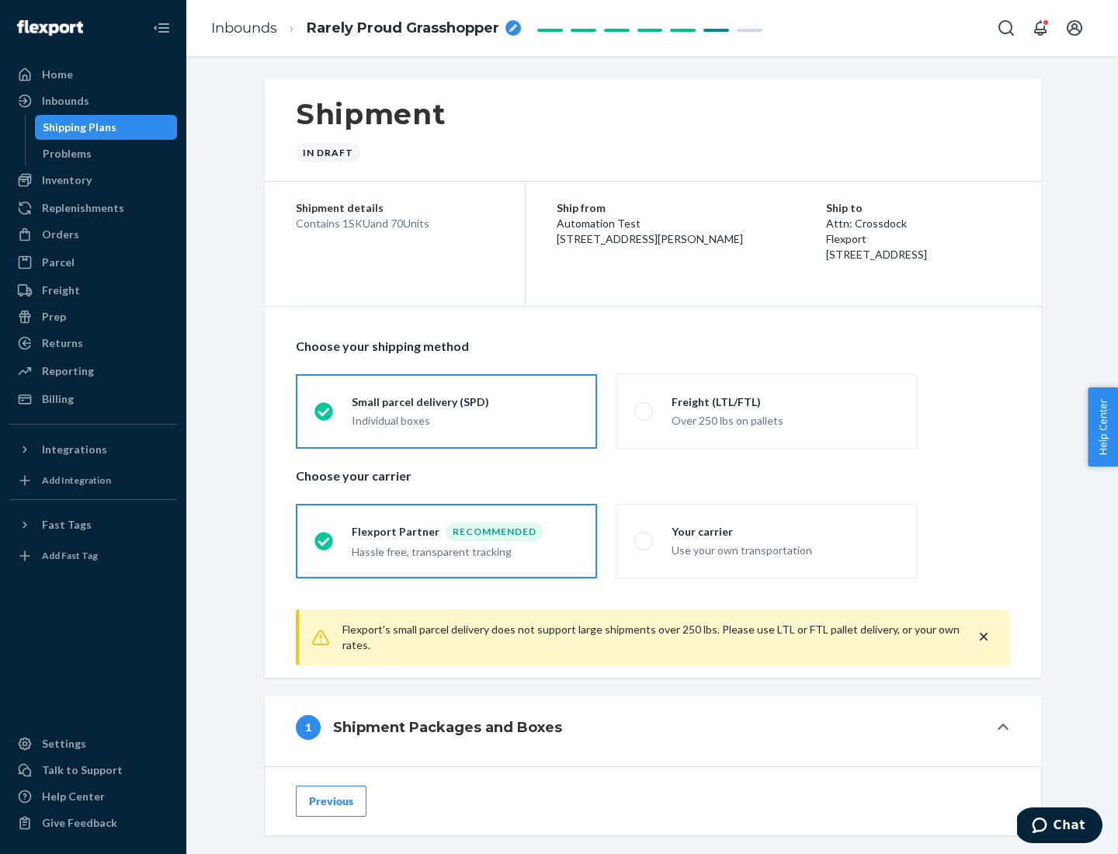
click at [767, 411] on div "Over 250 lbs on pallets" at bounding box center [785, 419] width 227 height 19
click at [645, 411] on input "Freight (LTL/FTL) Over 250 lbs on pallets" at bounding box center [640, 411] width 10 height 10
radio input "true"
radio input "false"
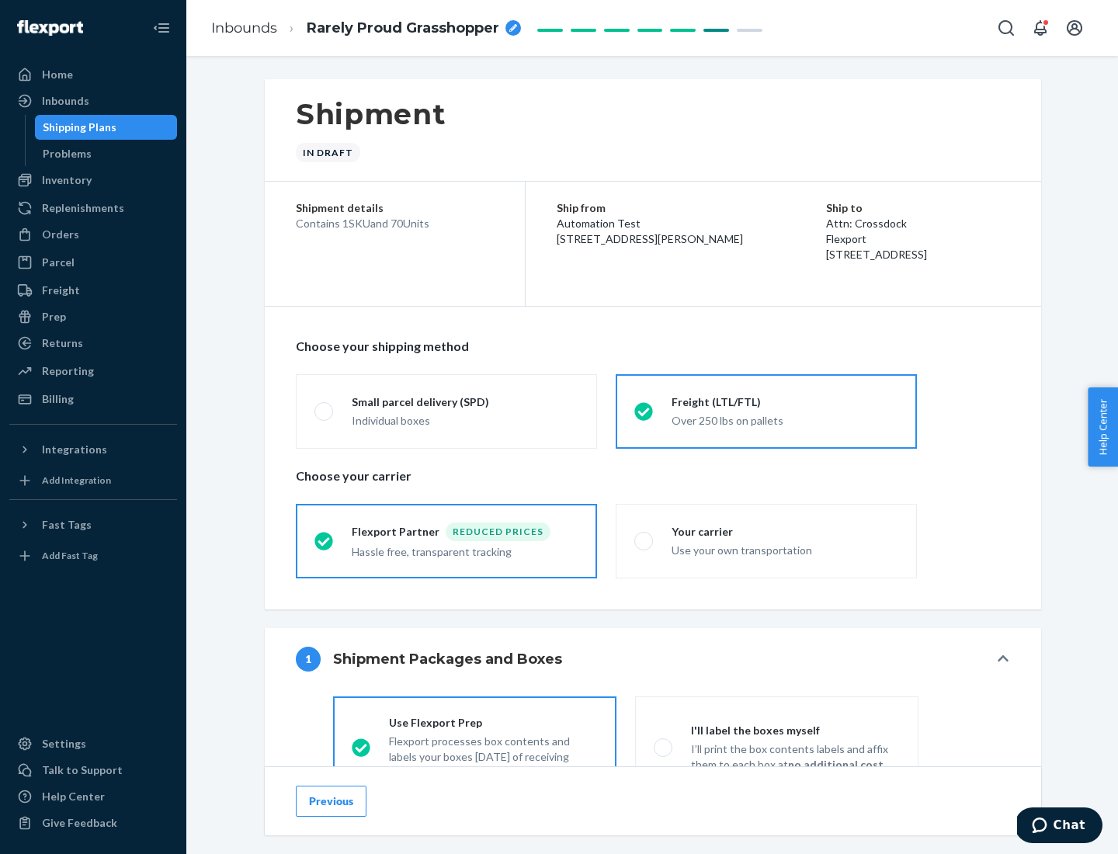
scroll to position [86, 0]
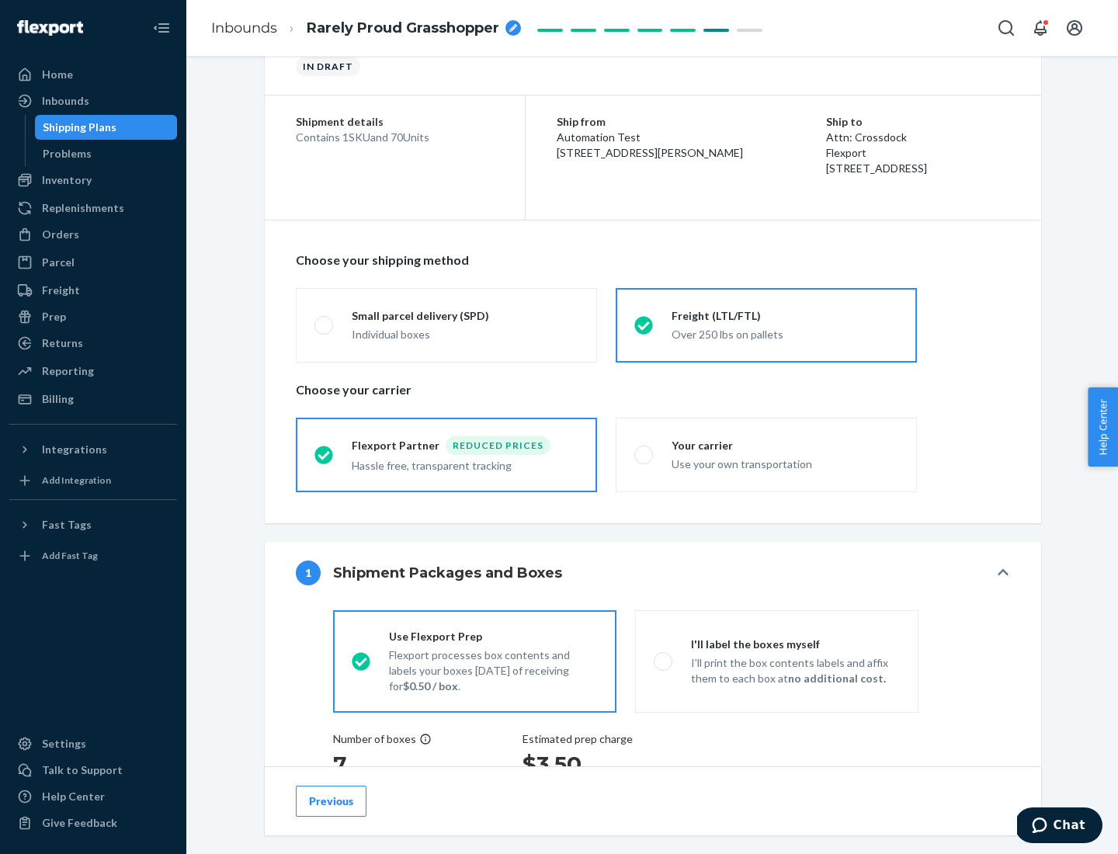
click at [767, 454] on div "Use your own transportation" at bounding box center [785, 463] width 227 height 19
click at [645, 454] on input "Your carrier Use your own transportation" at bounding box center [640, 455] width 10 height 10
radio input "true"
radio input "false"
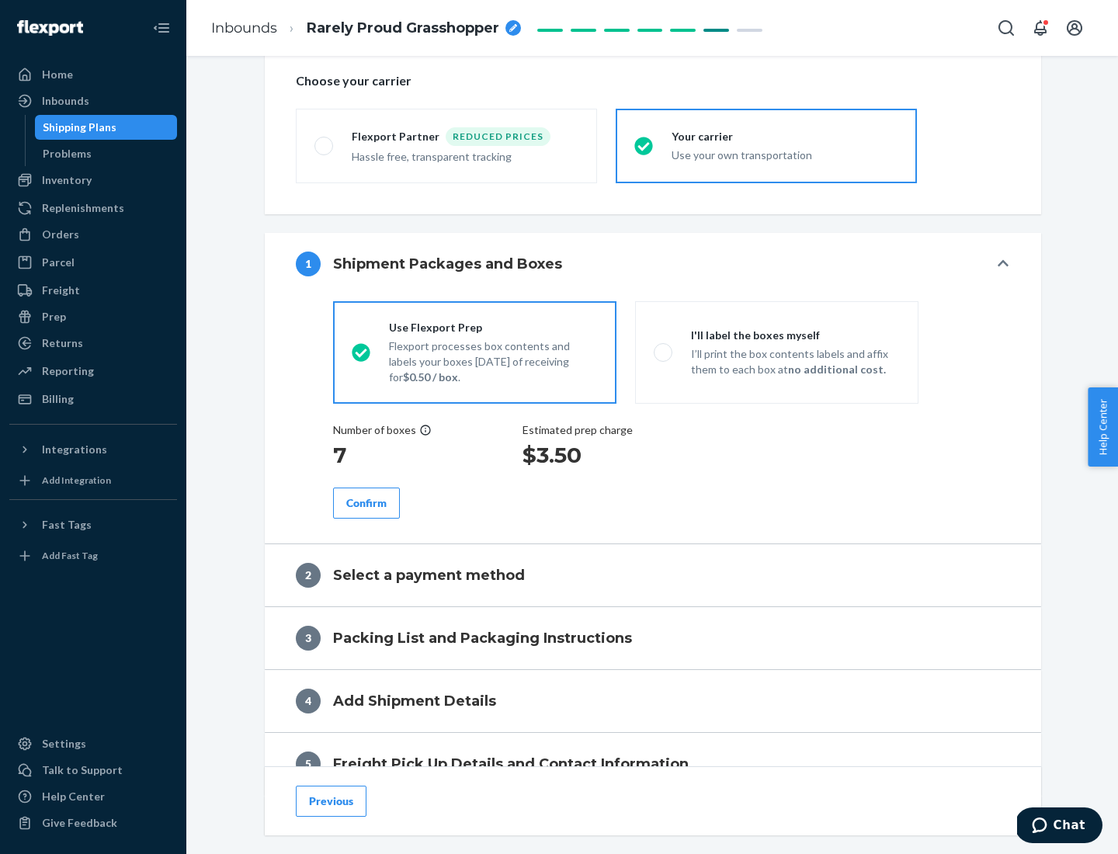
scroll to position [293, 0]
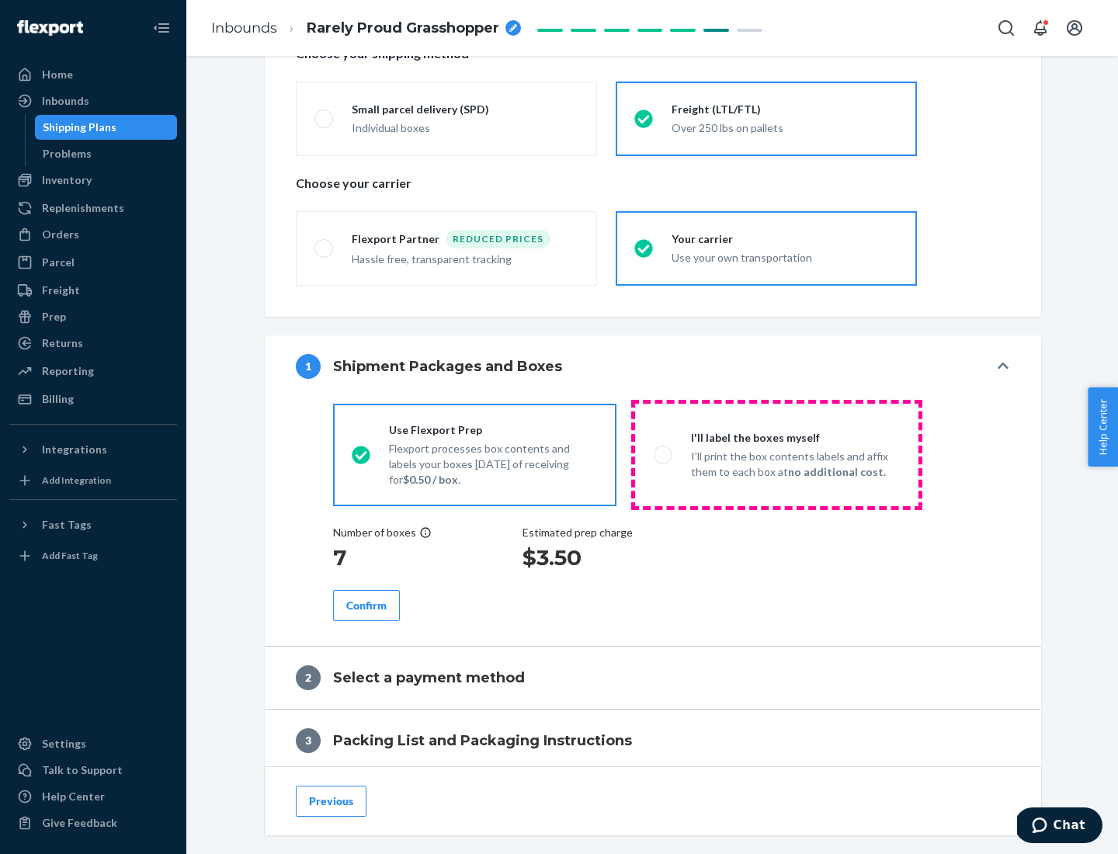
click at [777, 454] on p "I’ll print the box contents labels and affix them to each box at no additional …" at bounding box center [795, 464] width 209 height 31
click at [664, 454] on input "I'll label the boxes myself I’ll print the box contents labels and affix them t…" at bounding box center [659, 455] width 10 height 10
radio input "true"
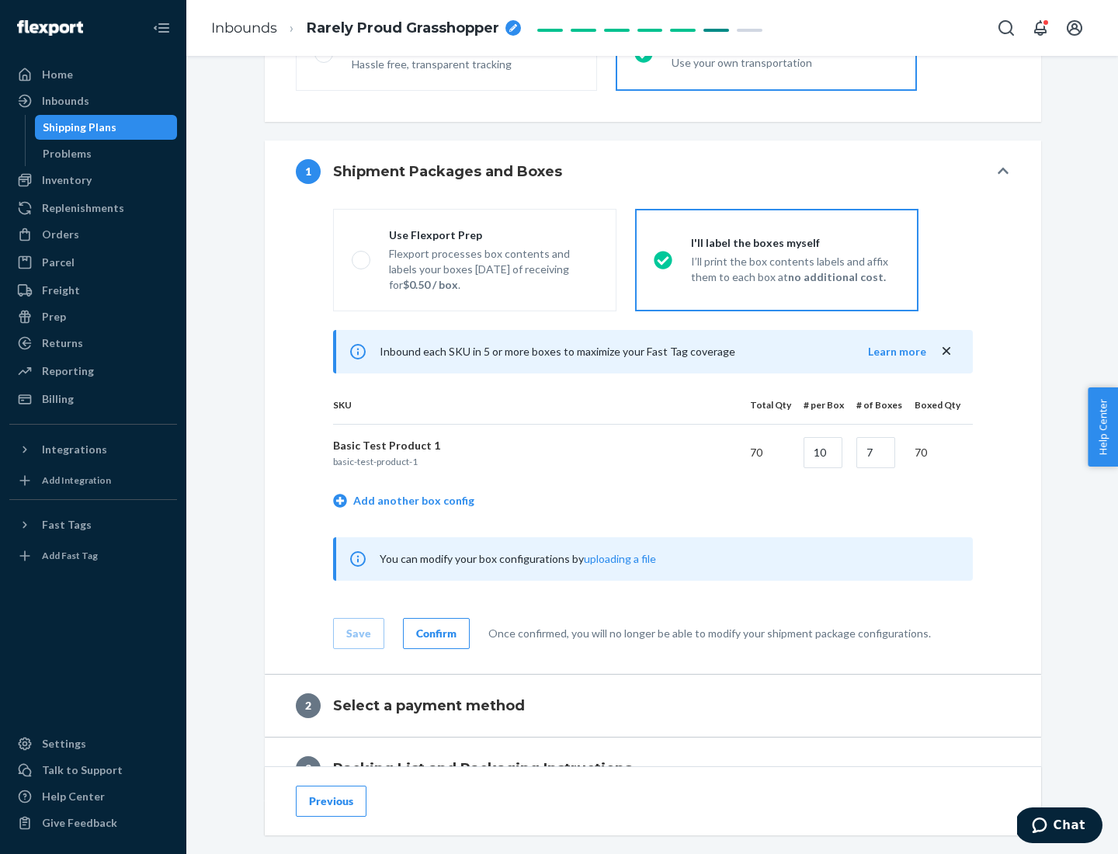
scroll to position [268, 0]
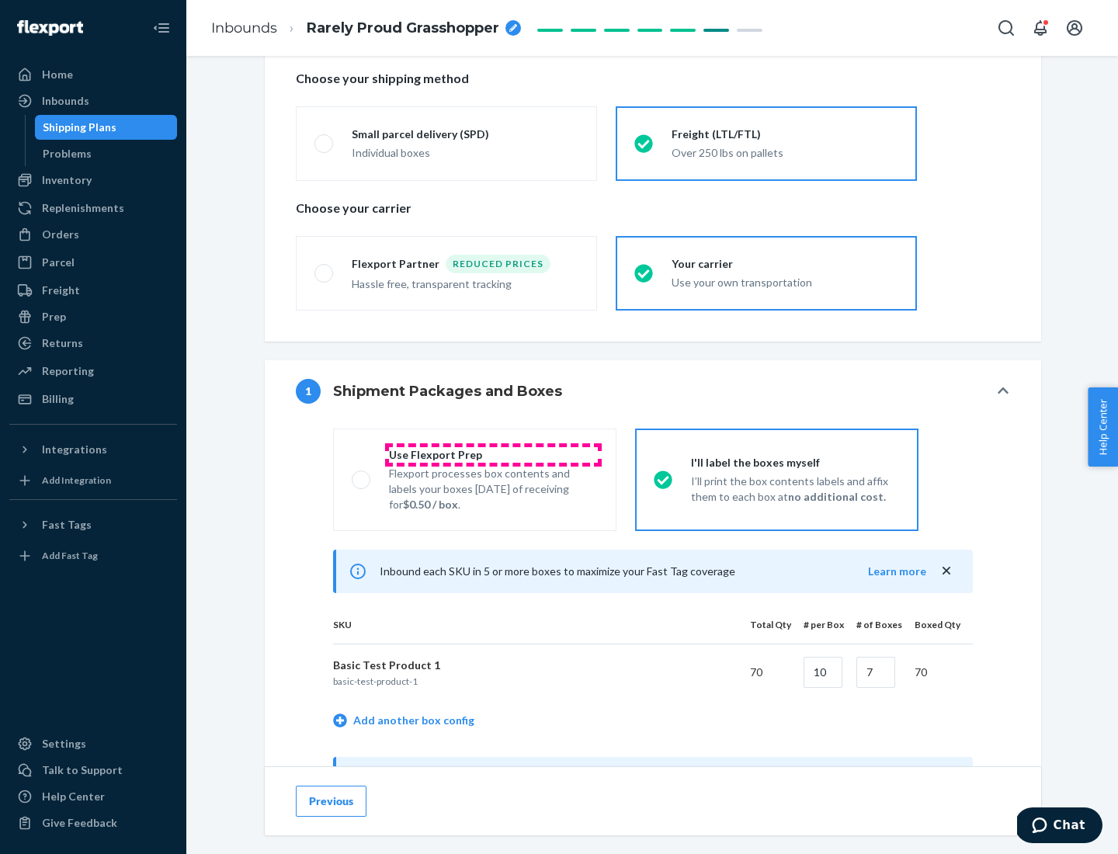
click at [493, 454] on div "Use Flexport Prep" at bounding box center [493, 455] width 209 height 16
click at [362, 475] on input "Use Flexport Prep Flexport processes box contents and labels your boxes [DATE] …" at bounding box center [357, 480] width 10 height 10
radio input "true"
radio input "false"
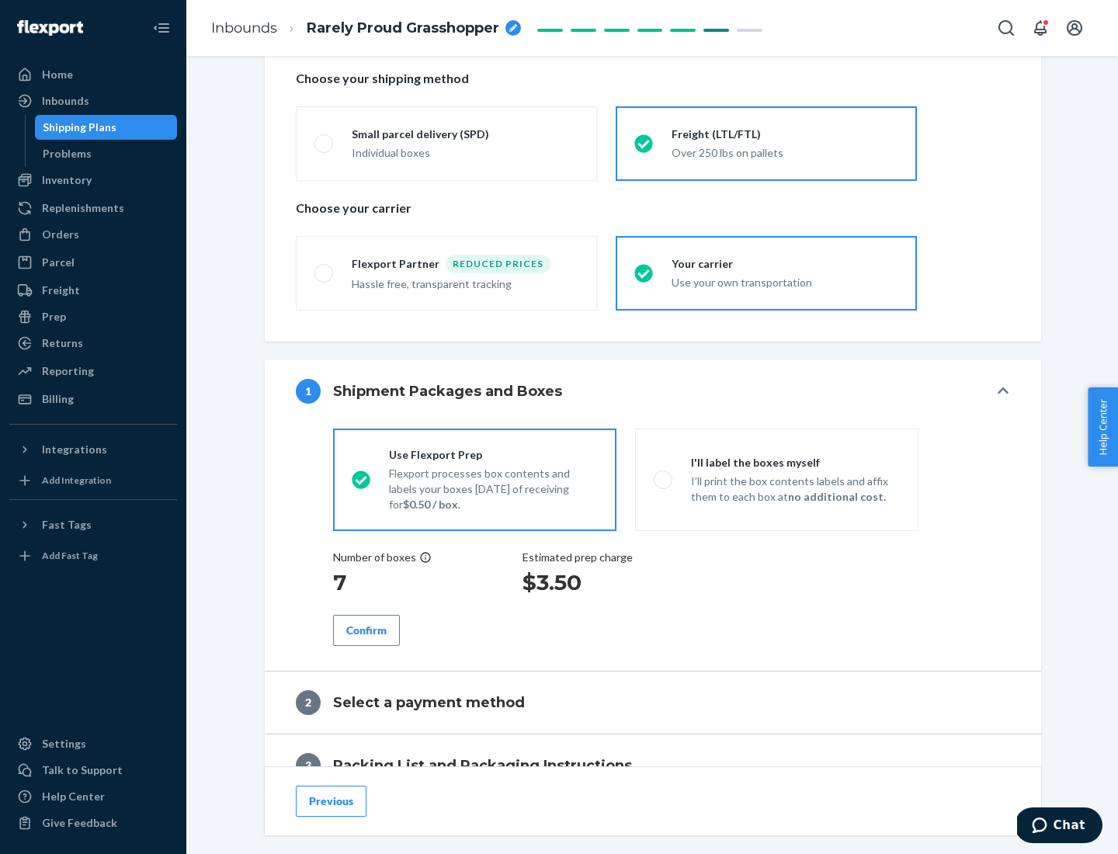
scroll to position [443, 0]
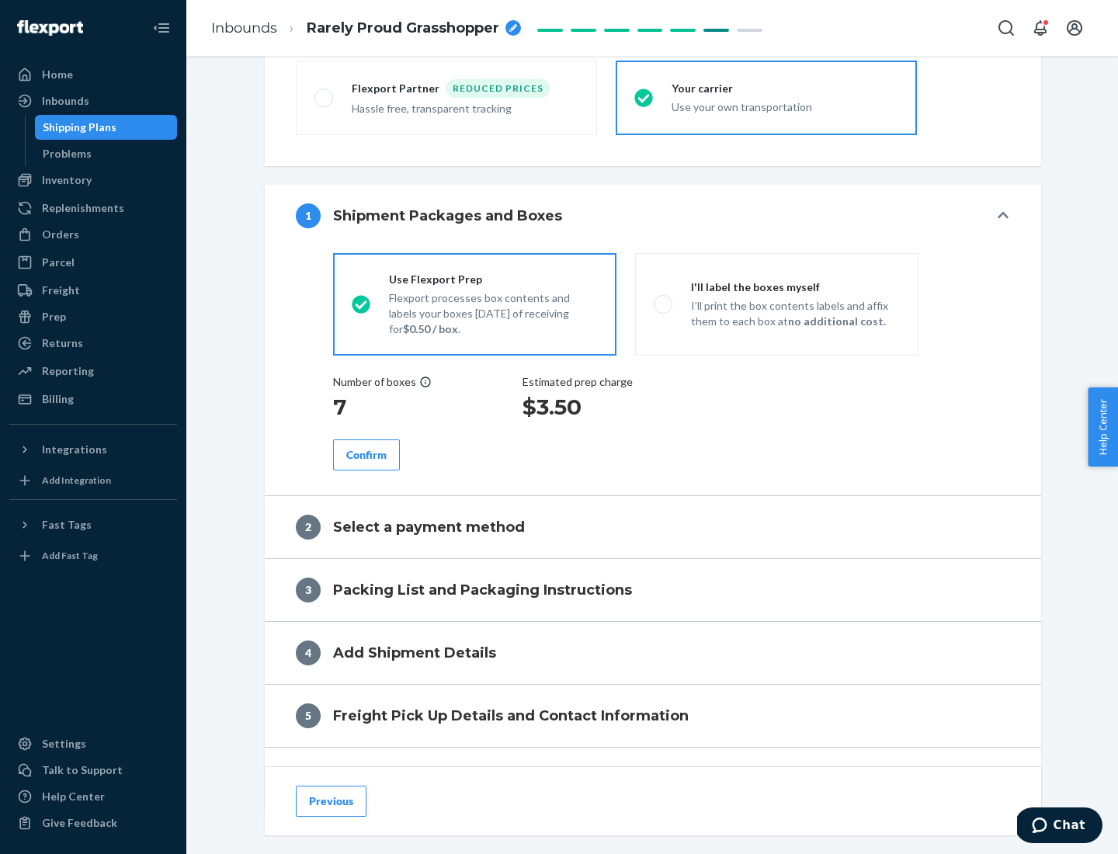
click at [367, 454] on div "Confirm" at bounding box center [366, 455] width 40 height 16
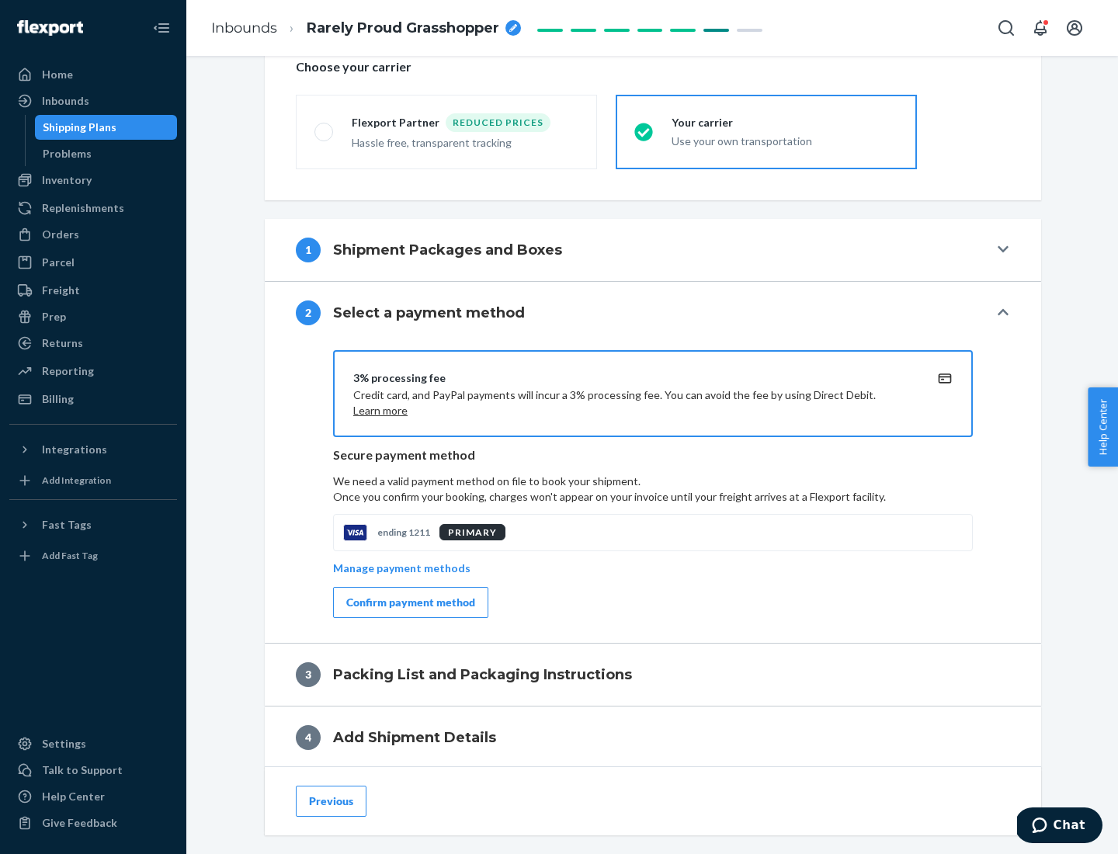
scroll to position [557, 0]
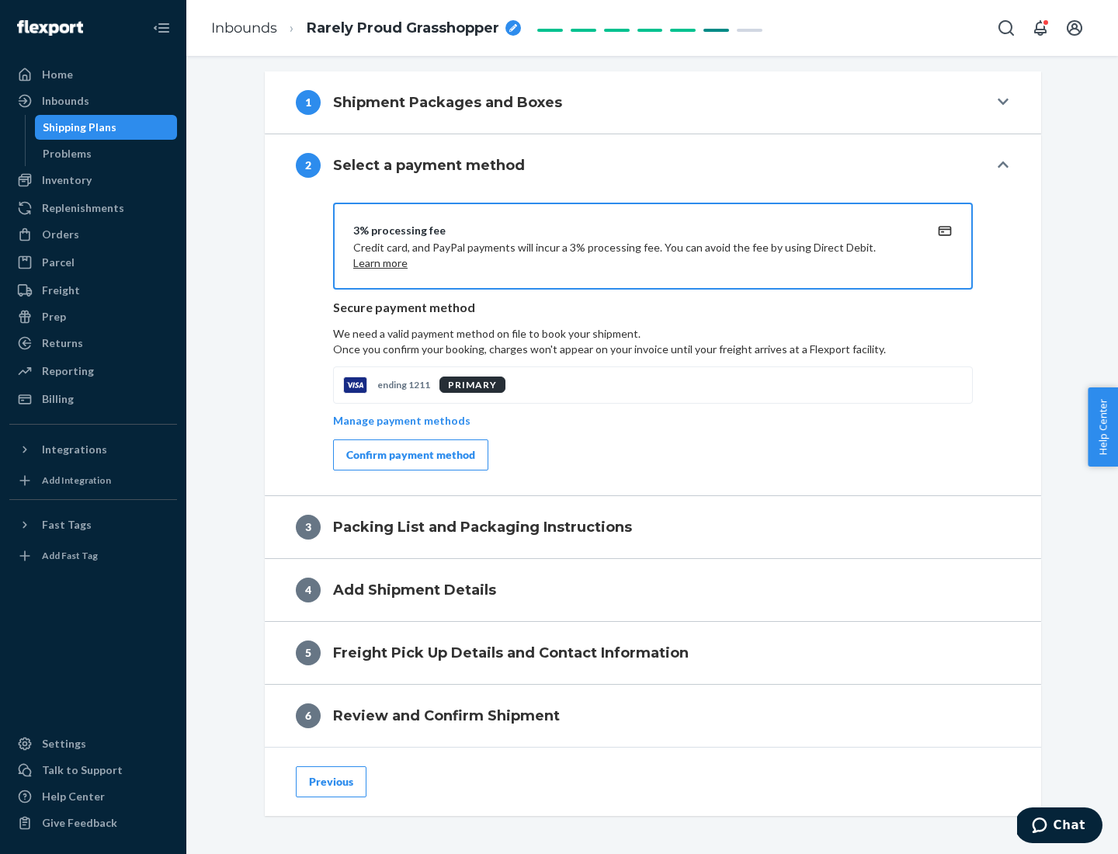
click at [409, 455] on div "Confirm payment method" at bounding box center [410, 455] width 129 height 16
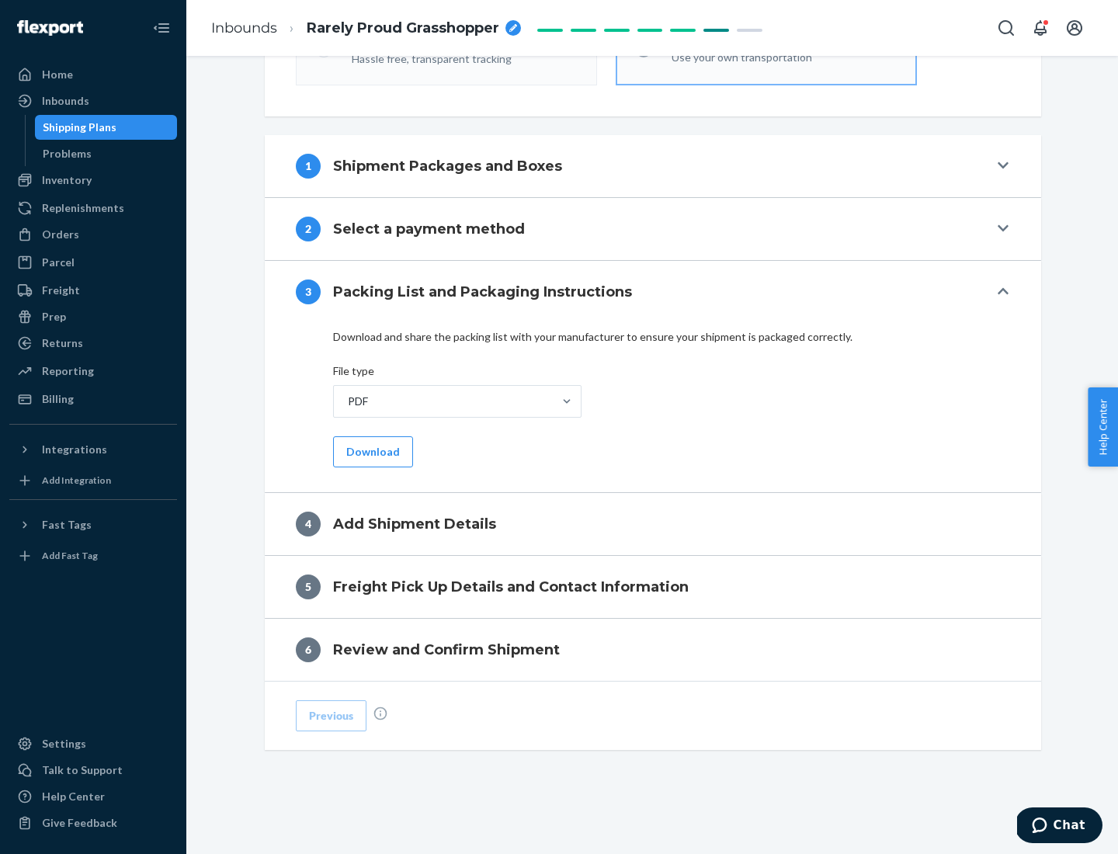
scroll to position [490, 0]
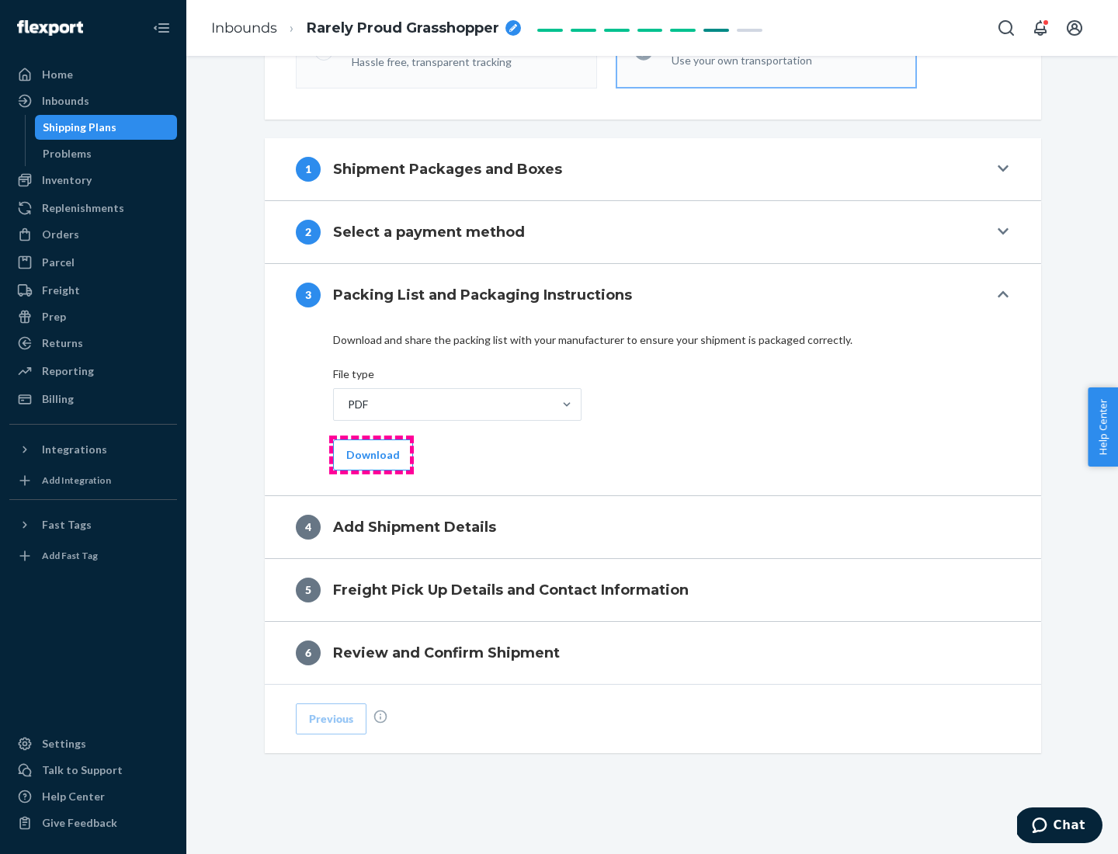
click at [371, 454] on button "Download" at bounding box center [373, 455] width 80 height 31
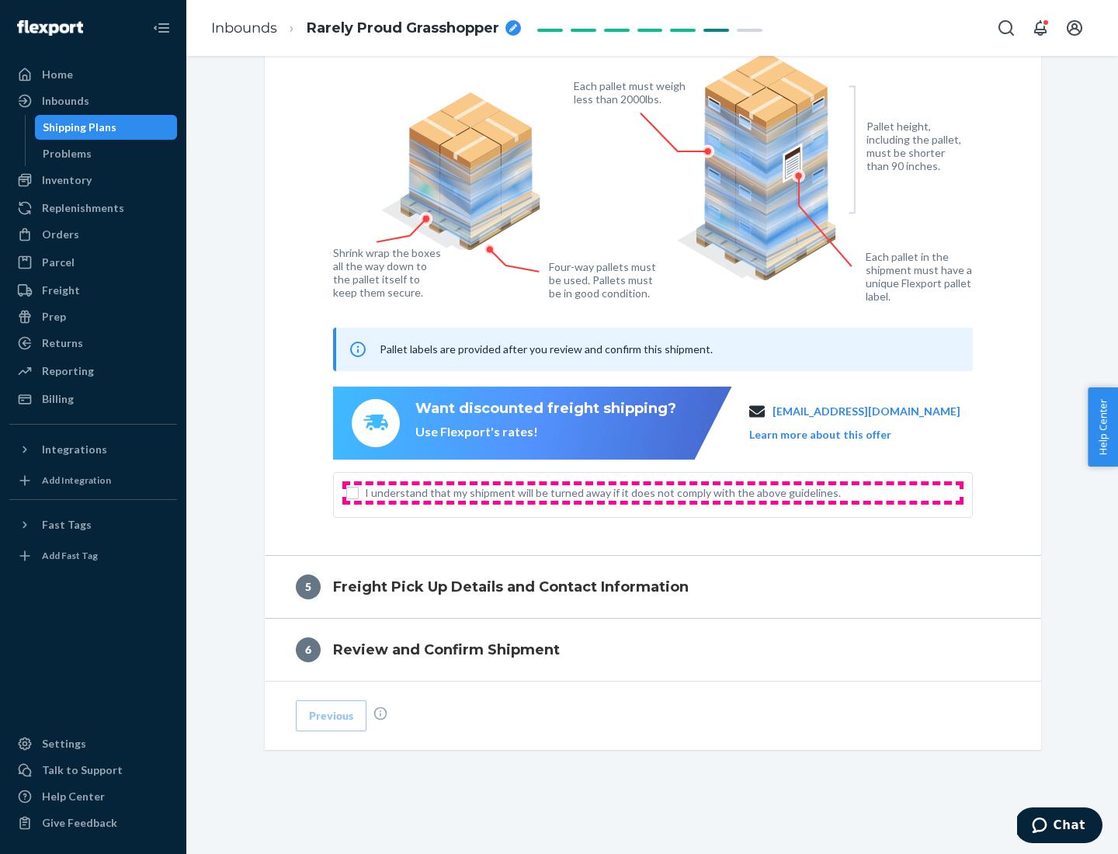
click at [653, 492] on span "I understand that my shipment will be turned away if it does not comply with th…" at bounding box center [662, 493] width 595 height 16
click at [359, 492] on input "I understand that my shipment will be turned away if it does not comply with th…" at bounding box center [352, 493] width 12 height 12
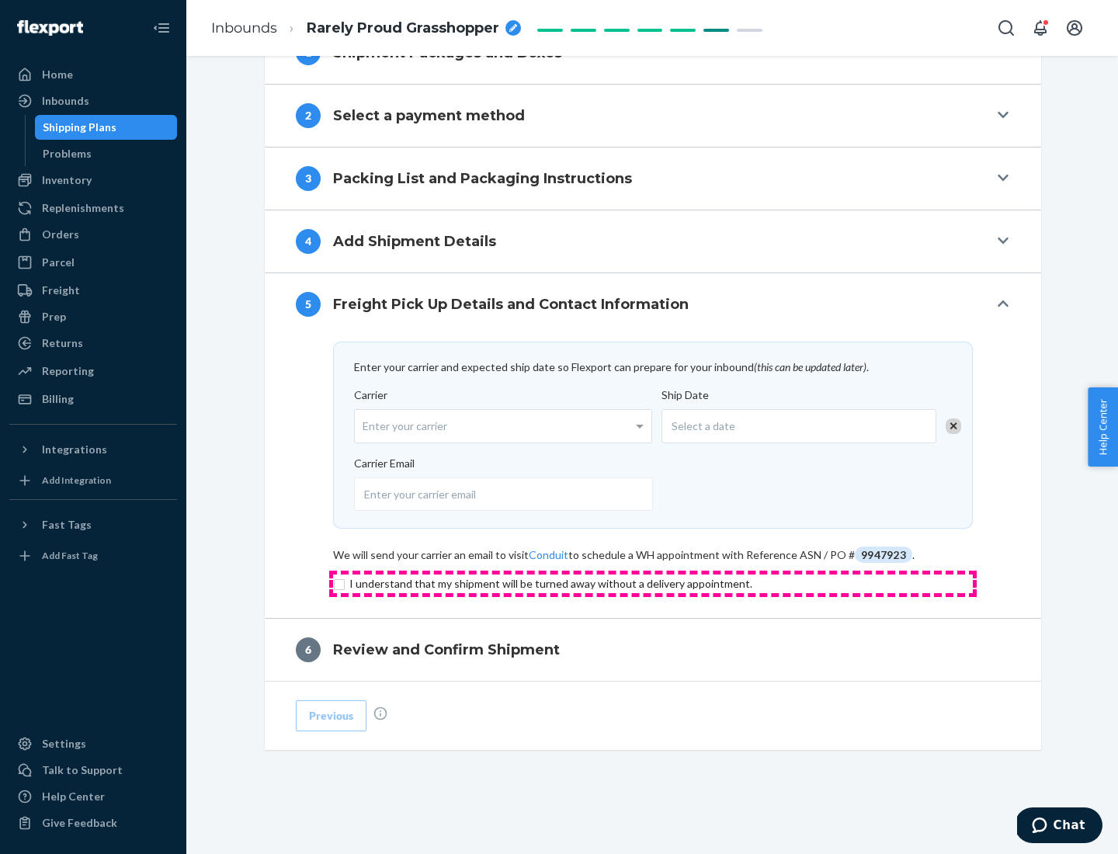
click at [653, 583] on input "checkbox" at bounding box center [653, 584] width 640 height 19
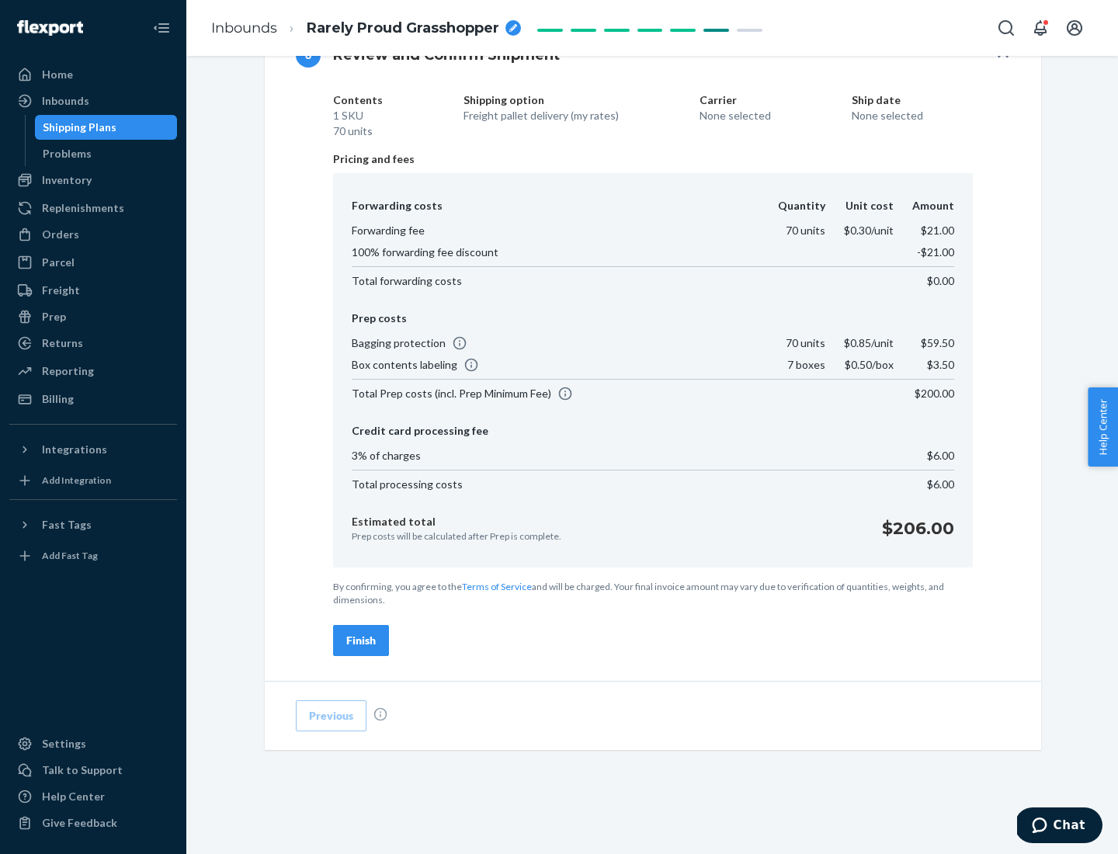
click at [361, 641] on div "Finish" at bounding box center [361, 641] width 30 height 16
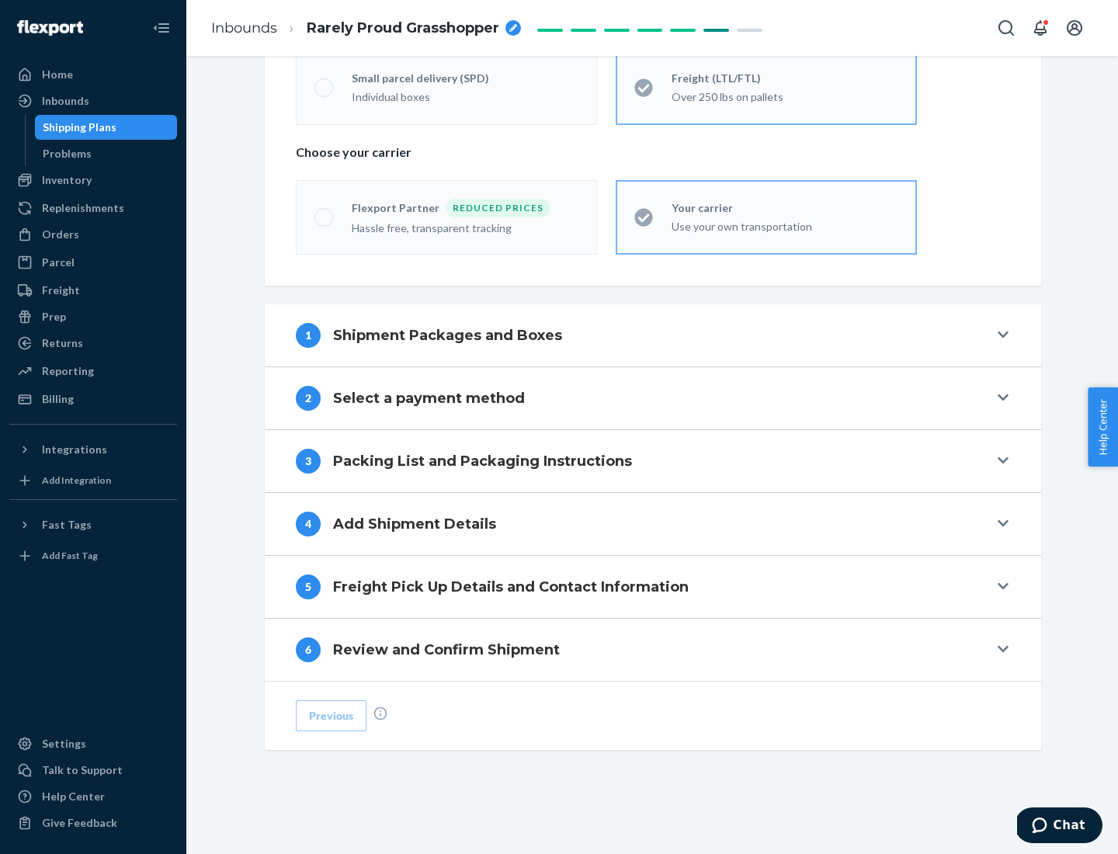
scroll to position [324, 0]
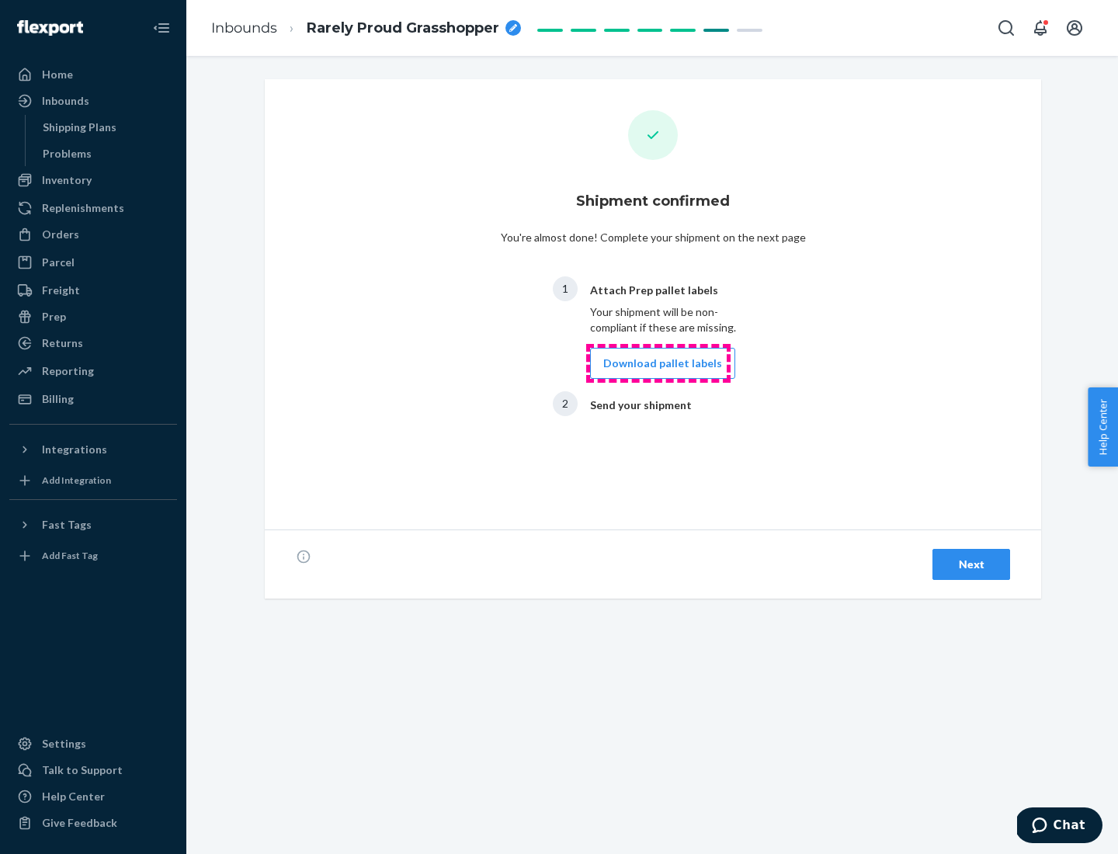
click at [659, 363] on button "Download pallet labels" at bounding box center [662, 363] width 145 height 31
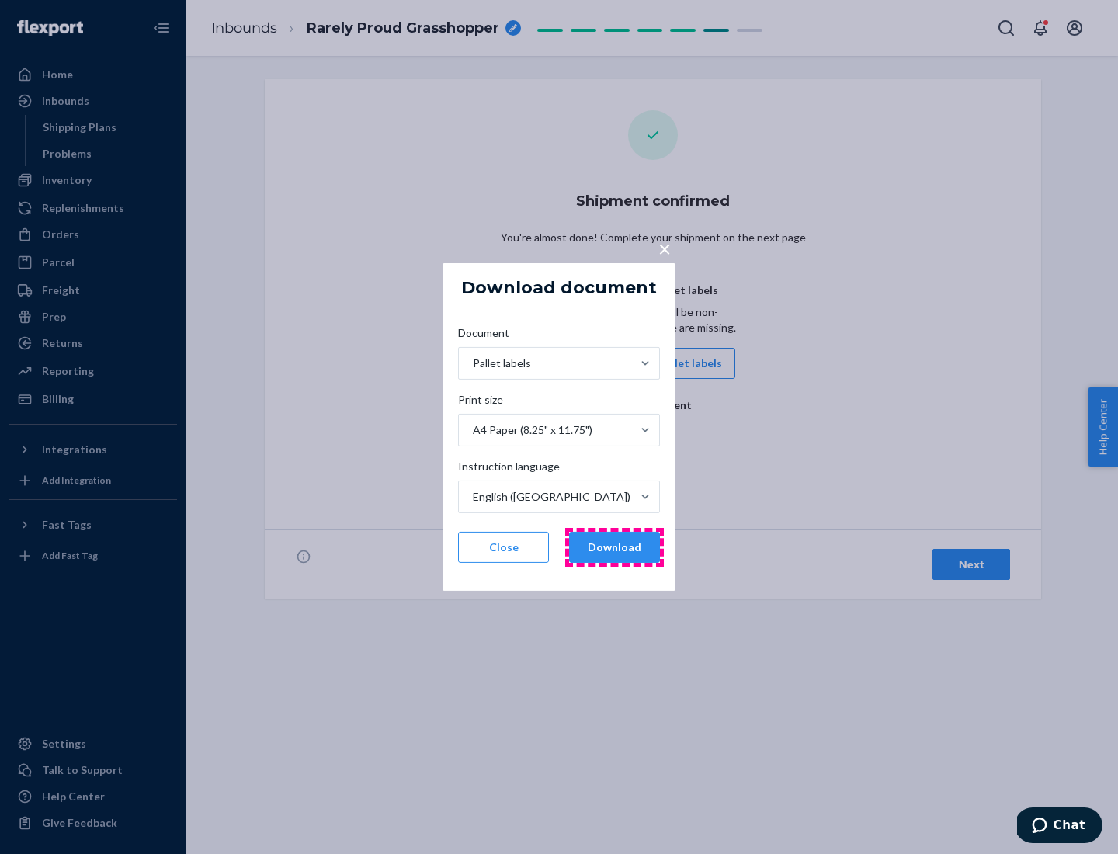
click at [614, 548] on button "Download" at bounding box center [614, 547] width 91 height 31
click at [664, 248] on span "×" at bounding box center [665, 248] width 12 height 26
